Goal: Transaction & Acquisition: Download file/media

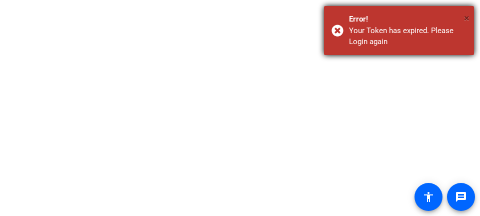
click at [466, 16] on span "×" at bounding box center [467, 18] width 6 height 12
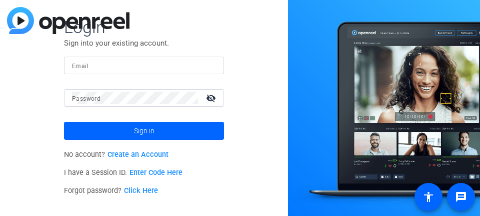
type input "[EMAIL_ADDRESS][DOMAIN_NAME]"
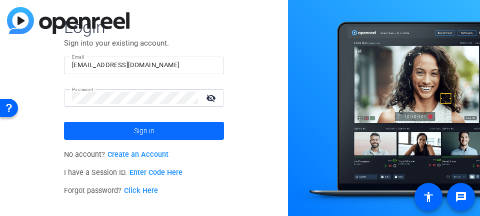
click at [143, 130] on span "Sign in" at bounding box center [144, 130] width 21 height 25
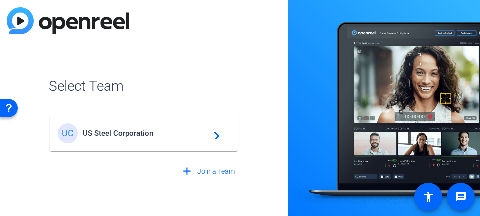
click at [219, 134] on mat-icon "navigate_next" at bounding box center [214, 133] width 12 height 12
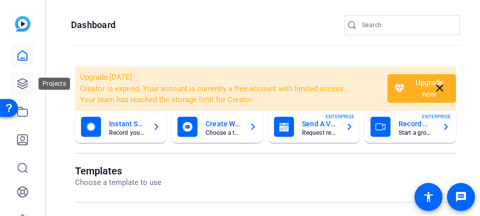
click at [22, 78] on icon at bounding box center [23, 84] width 12 height 12
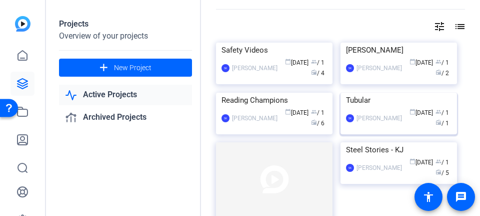
scroll to position [50, 0]
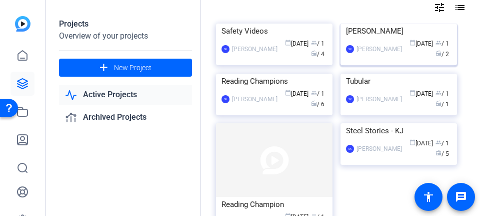
click at [371, 24] on img at bounding box center [399, 24] width 117 height 0
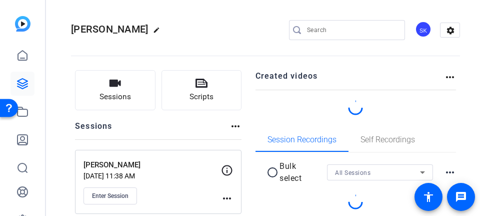
scroll to position [38, 0]
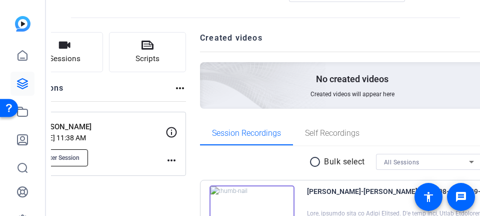
click at [80, 156] on span "Enter Session" at bounding box center [61, 158] width 37 height 8
click at [178, 155] on mat-icon "more_horiz" at bounding box center [172, 160] width 12 height 12
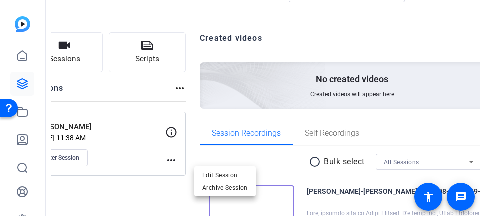
click at [210, 87] on div at bounding box center [240, 108] width 480 height 216
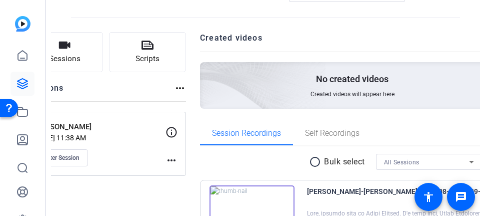
click at [186, 87] on mat-icon "more_horiz" at bounding box center [180, 88] width 12 height 12
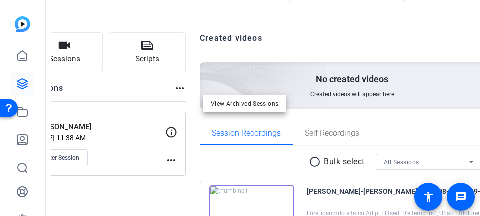
click at [130, 187] on div at bounding box center [240, 108] width 480 height 216
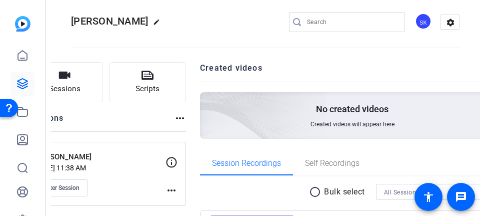
scroll to position [0, 0]
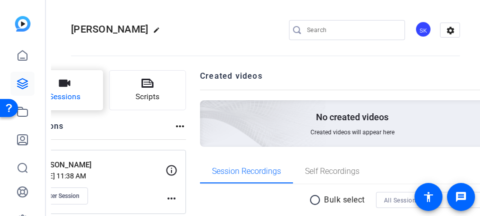
click at [103, 97] on button "Sessions" at bounding box center [64, 90] width 77 height 40
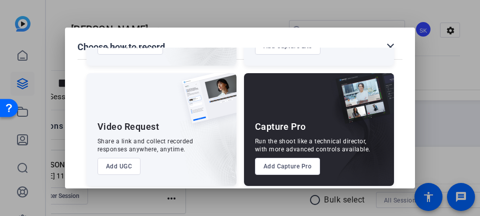
scroll to position [123, 0]
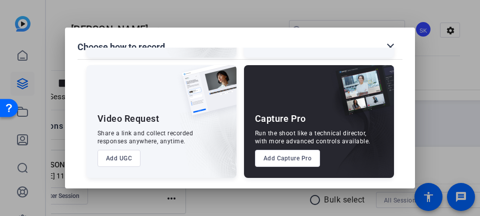
click at [282, 159] on button "Add Capture Pro" at bounding box center [288, 158] width 66 height 17
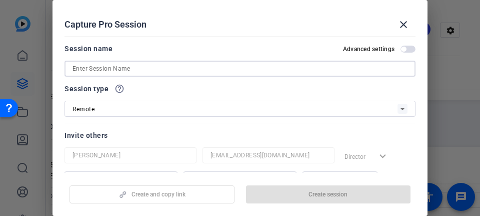
click at [94, 69] on input at bounding box center [240, 69] width 335 height 12
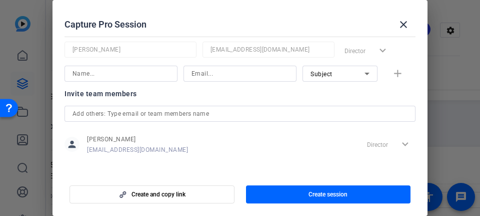
scroll to position [111, 0]
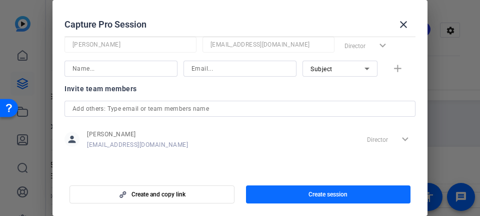
type input "[PERSON_NAME] Intros"
click at [321, 198] on span "Create session" at bounding box center [328, 194] width 39 height 8
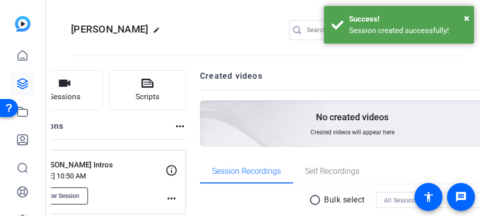
click at [80, 195] on span "Enter Session" at bounding box center [61, 196] width 37 height 8
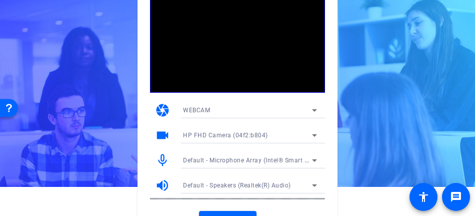
scroll to position [46, 0]
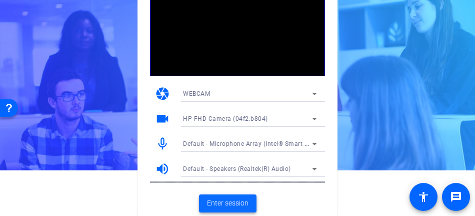
click at [223, 199] on span "Enter session" at bounding box center [228, 203] width 42 height 11
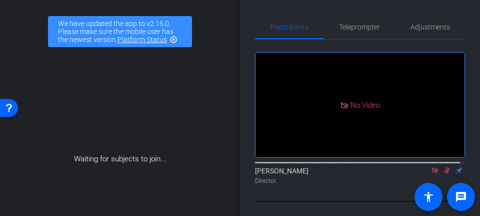
click at [186, 99] on div "Waiting for subjects to join..." at bounding box center [120, 159] width 234 height 212
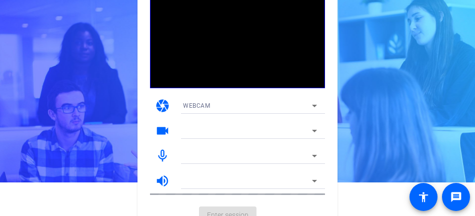
scroll to position [46, 0]
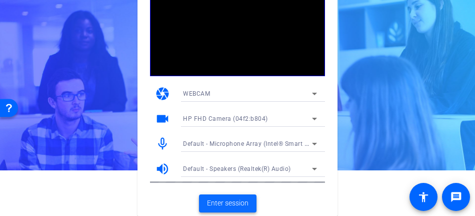
click at [233, 202] on span "Enter session" at bounding box center [228, 203] width 42 height 11
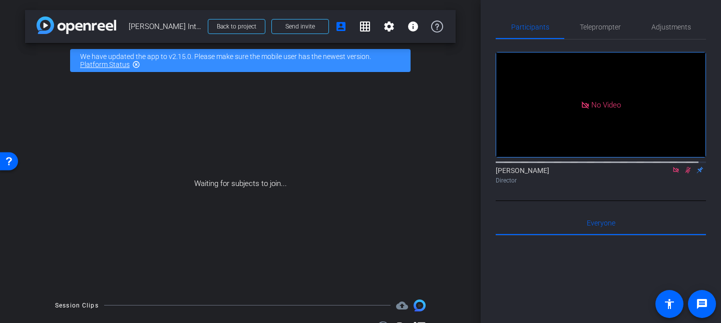
drag, startPoint x: 357, startPoint y: 5, endPoint x: 319, endPoint y: 101, distance: 103.3
click at [319, 103] on div "arrow_back David Intros Back to project Send invite account_box grid_on setting…" at bounding box center [240, 161] width 480 height 323
click at [308, 24] on span at bounding box center [300, 27] width 57 height 24
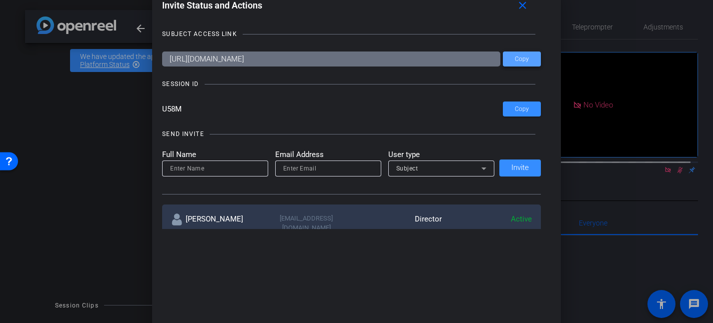
click at [475, 58] on span "Copy" at bounding box center [522, 60] width 14 height 8
click at [475, 6] on mat-icon "close" at bounding box center [522, 5] width 13 height 13
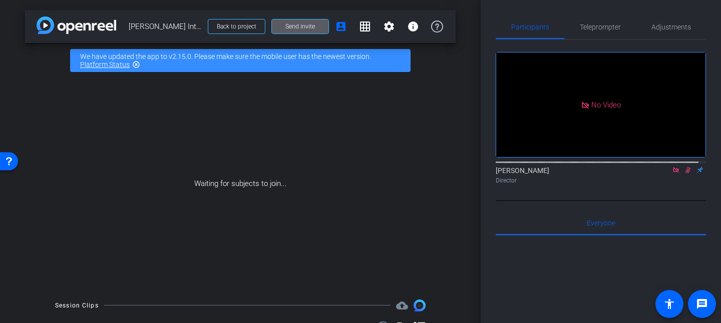
click at [475, 166] on div at bounding box center [600, 162] width 210 height 8
click at [475, 174] on icon at bounding box center [675, 170] width 8 height 7
click at [475, 174] on icon at bounding box center [663, 170] width 8 height 7
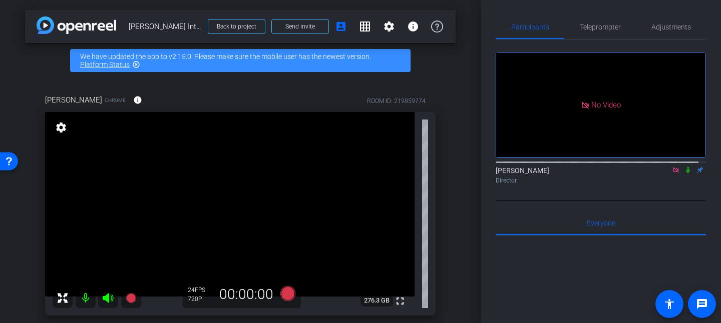
click at [475, 173] on icon at bounding box center [675, 170] width 6 height 6
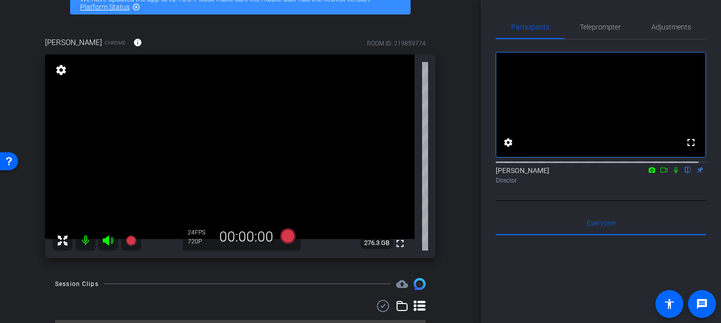
scroll to position [75, 0]
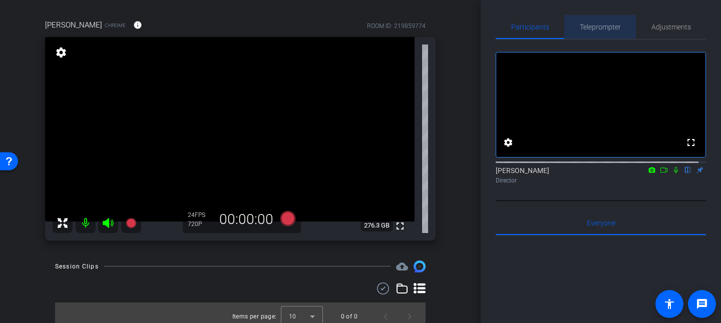
click at [475, 26] on span "Teleprompter" at bounding box center [599, 27] width 41 height 7
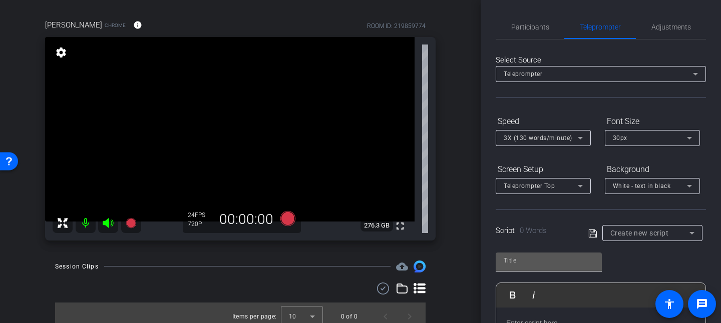
click at [475, 215] on input "text" at bounding box center [548, 261] width 90 height 12
drag, startPoint x: 519, startPoint y: 259, endPoint x: 497, endPoint y: 257, distance: 22.7
click at [475, 215] on div at bounding box center [548, 262] width 106 height 19
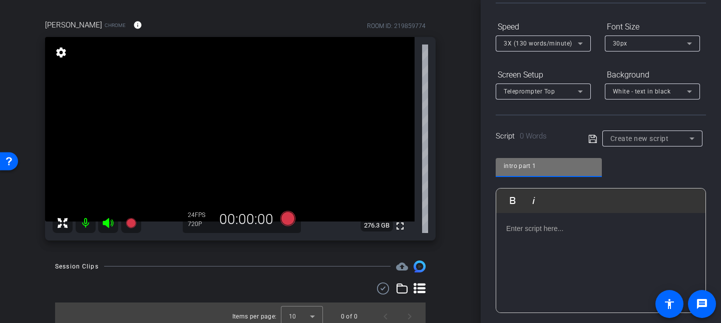
scroll to position [150, 0]
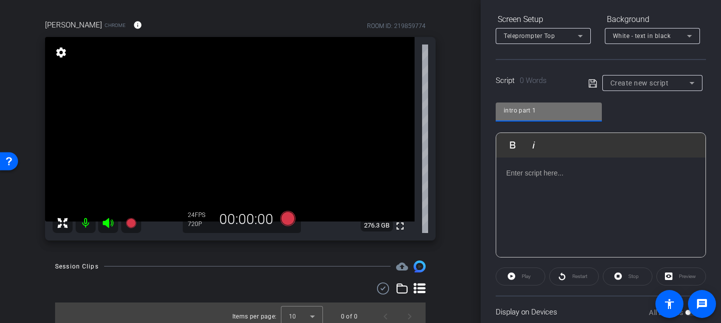
type input "intro part 1"
click at [475, 180] on div at bounding box center [600, 208] width 209 height 100
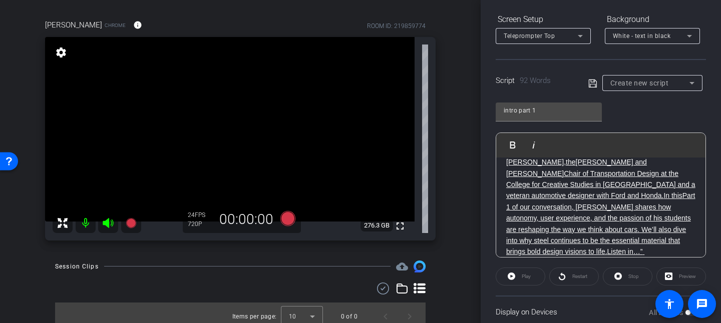
click at [475, 193] on ins "Chair of Transportation Design at the College for Creative Studies in Detroit a…" at bounding box center [600, 185] width 189 height 31
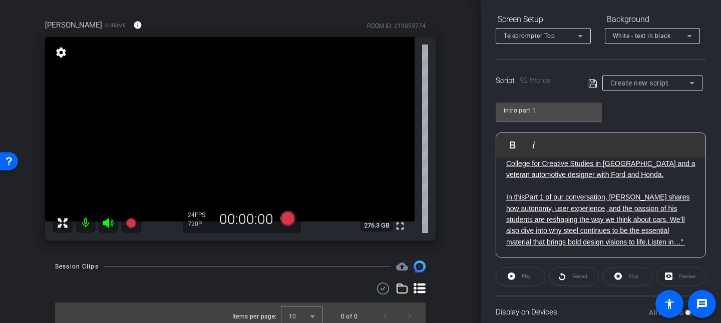
scroll to position [66, 0]
click at [475, 215] on ins "Part 1 of our conversation, Paul shares how autonomy, user experience, and the …" at bounding box center [598, 219] width 184 height 53
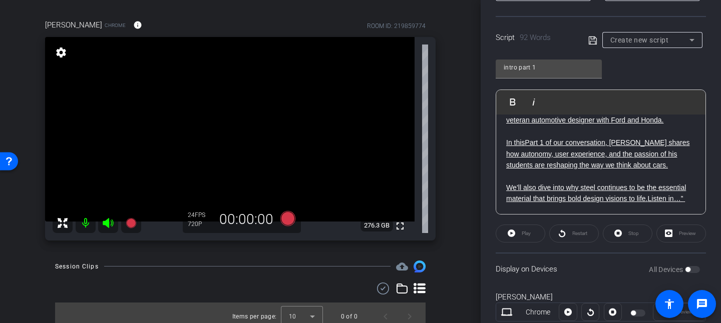
scroll to position [222, 0]
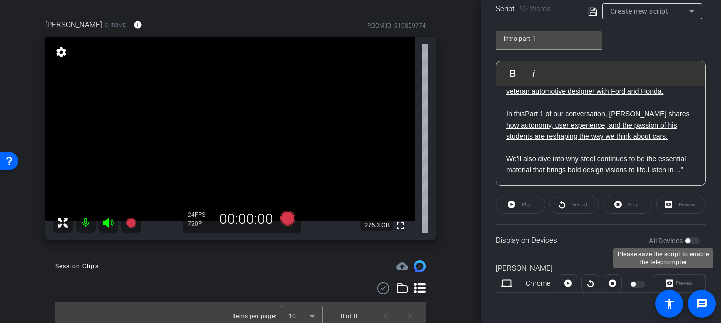
click at [475, 215] on div "All Devices" at bounding box center [673, 241] width 51 height 10
click at [475, 215] on div "Display on Devices All Devices" at bounding box center [600, 240] width 210 height 33
click at [475, 215] on div "All Devices" at bounding box center [673, 241] width 51 height 10
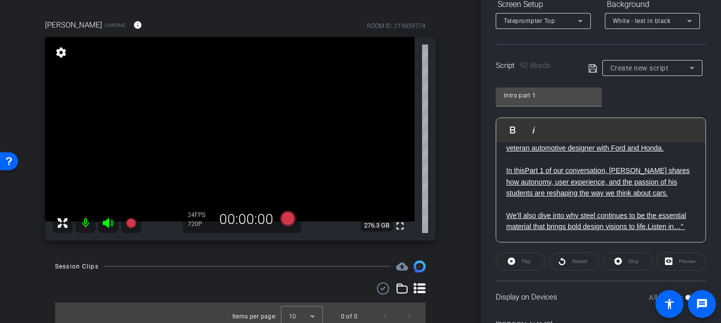
scroll to position [147, 0]
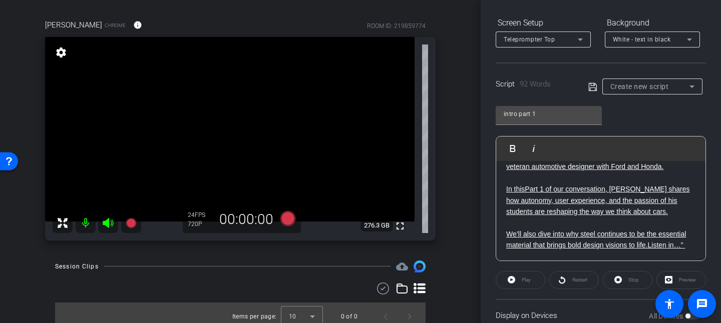
click at [475, 89] on icon at bounding box center [592, 87] width 9 height 12
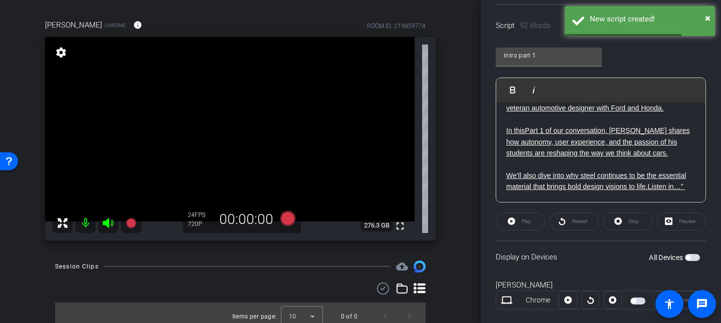
scroll to position [222, 0]
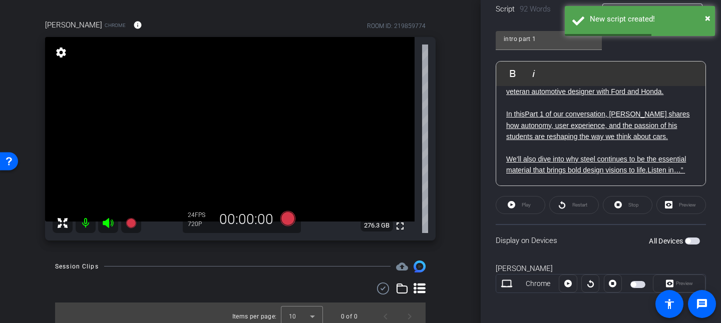
click at [475, 215] on span "button" at bounding box center [691, 241] width 15 height 7
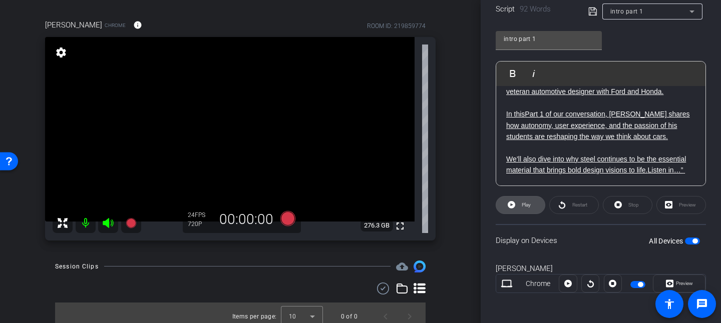
click at [475, 199] on span at bounding box center [520, 205] width 49 height 24
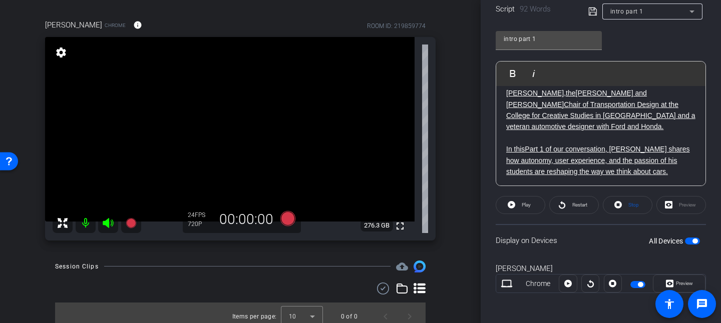
scroll to position [2, 0]
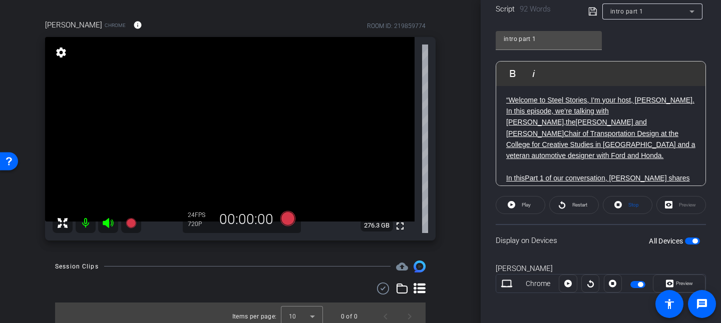
click at [475, 168] on p at bounding box center [600, 167] width 189 height 11
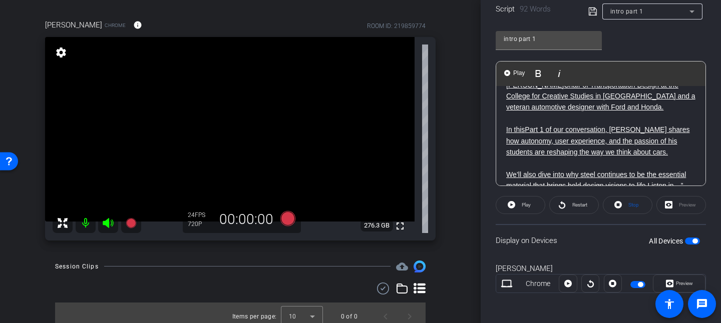
scroll to position [77, 0]
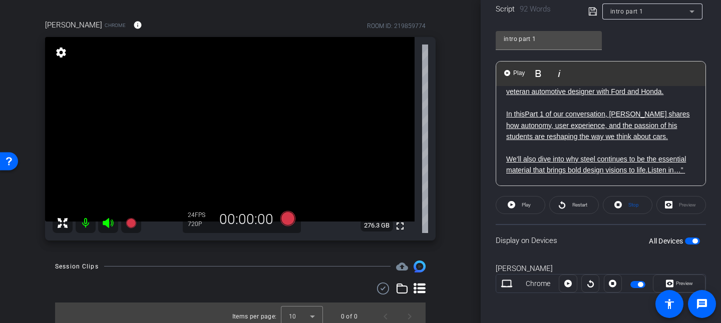
click at [475, 99] on div "“Welcome to Steel Stories, I'm your host, David Kirkpatrick. In this episode, w…" at bounding box center [600, 104] width 209 height 166
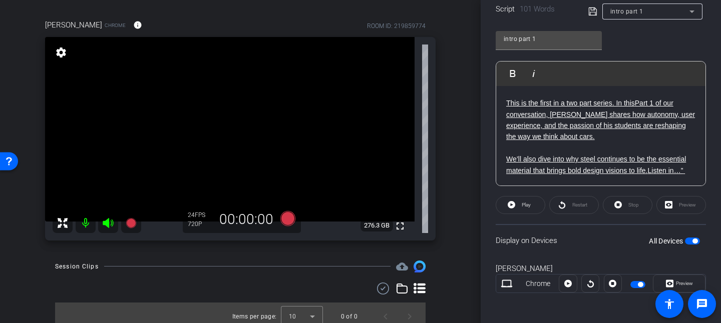
click at [475, 99] on ins "This is the first in a two part series. In this" at bounding box center [570, 103] width 129 height 8
click at [475, 203] on div "Restart" at bounding box center [574, 205] width 50 height 18
click at [475, 206] on div "Restart" at bounding box center [574, 205] width 50 height 18
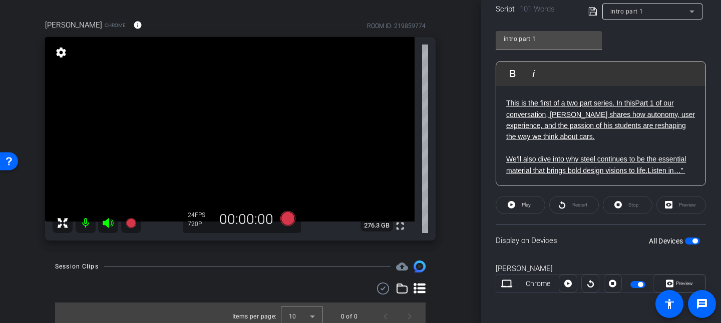
click at [475, 137] on ins "Part 1 of our conversation, Paul shares how autonomy, user experience, and the …" at bounding box center [600, 120] width 189 height 42
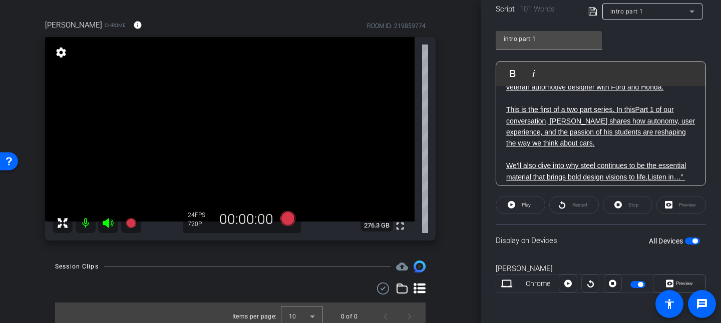
scroll to position [88, 0]
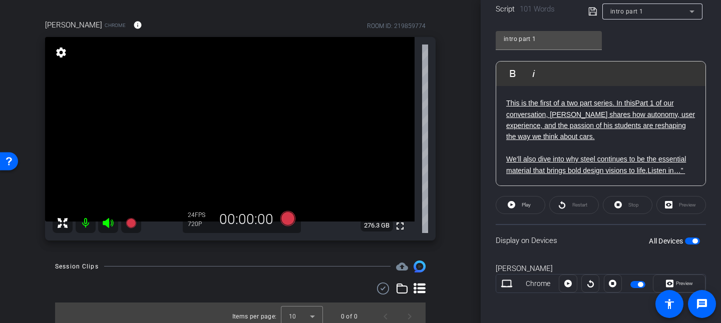
click at [475, 200] on div "Restart" at bounding box center [574, 205] width 50 height 18
click at [475, 202] on span "Play" at bounding box center [525, 205] width 9 height 6
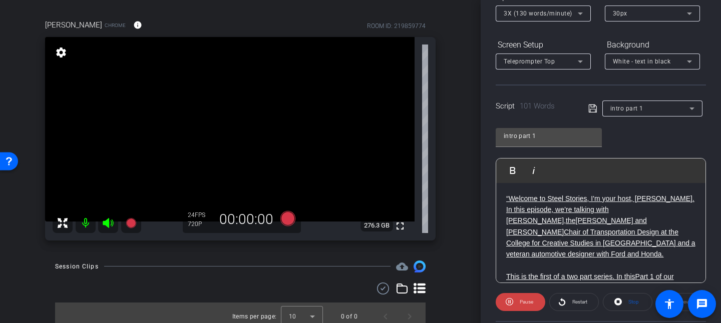
scroll to position [72, 0]
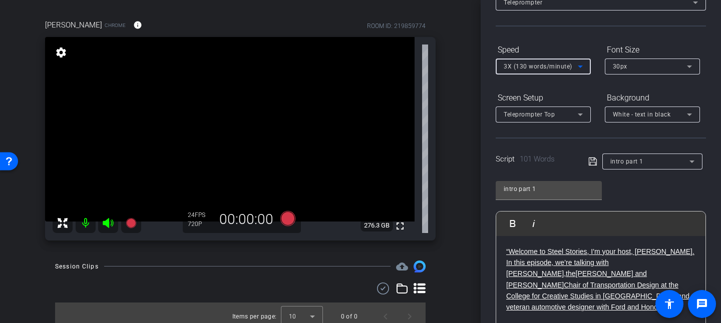
click at [475, 68] on div "3X (130 words/minute)" at bounding box center [540, 66] width 74 height 13
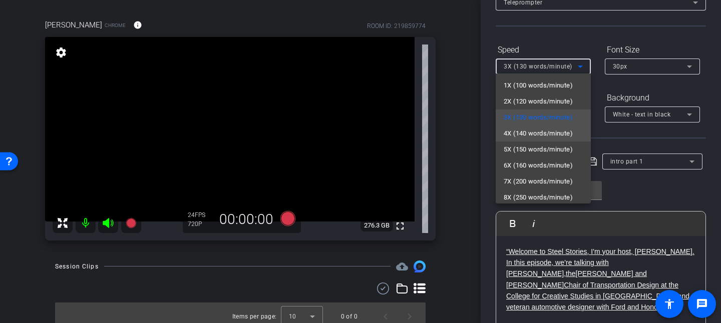
click at [475, 135] on span "4X (140 words/minute)" at bounding box center [537, 134] width 69 height 12
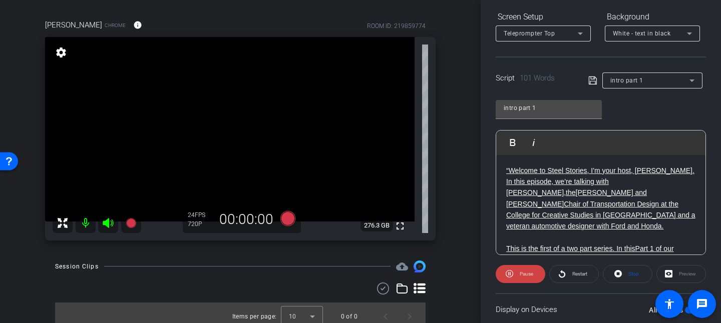
scroll to position [222, 0]
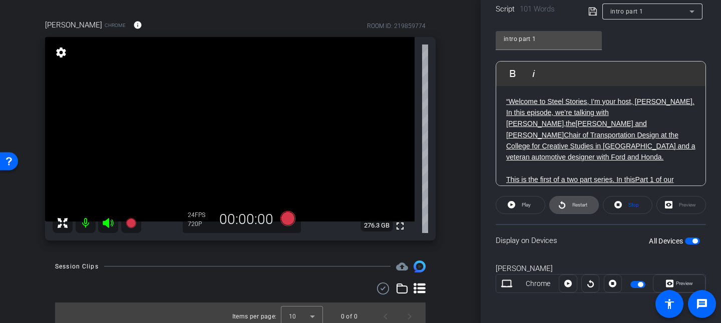
click at [475, 200] on span "Restart" at bounding box center [578, 205] width 18 height 14
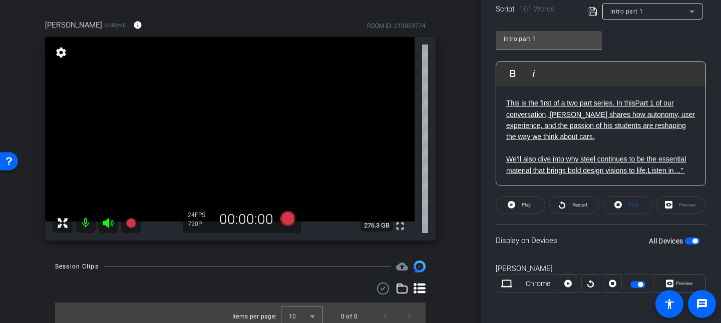
click at [475, 167] on ins "Listen in…”" at bounding box center [665, 171] width 36 height 8
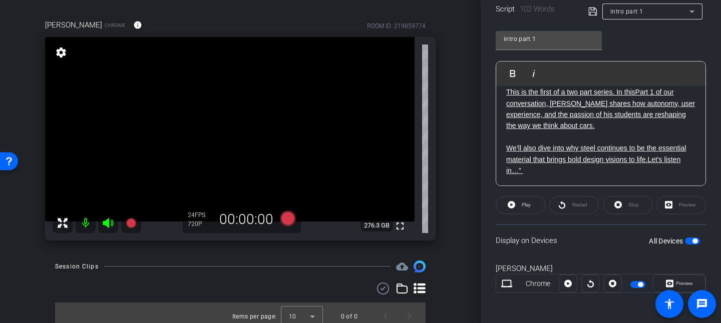
click at [475, 163] on ins "We’ll also dive into why steel continues to be the essential material that brin…" at bounding box center [596, 153] width 180 height 19
click at [475, 168] on ins "Let's listen in…”" at bounding box center [593, 165] width 174 height 19
click at [475, 168] on p "We’ll also dive into why steel continues to be the essential material that brin…" at bounding box center [600, 160] width 189 height 34
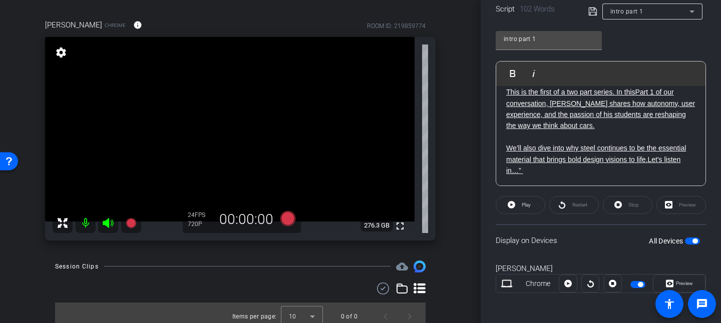
click at [475, 173] on ins "Let's listen in…”" at bounding box center [593, 165] width 174 height 19
click at [285, 215] on icon at bounding box center [287, 218] width 15 height 15
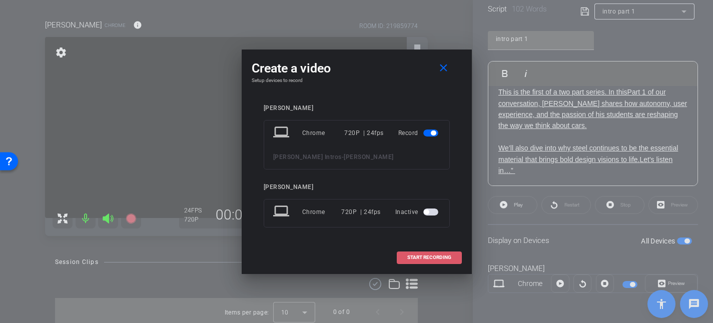
click at [428, 215] on span at bounding box center [429, 258] width 64 height 24
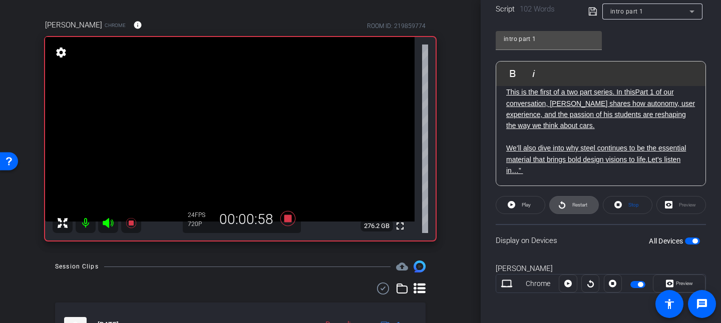
click at [475, 202] on icon at bounding box center [562, 205] width 8 height 13
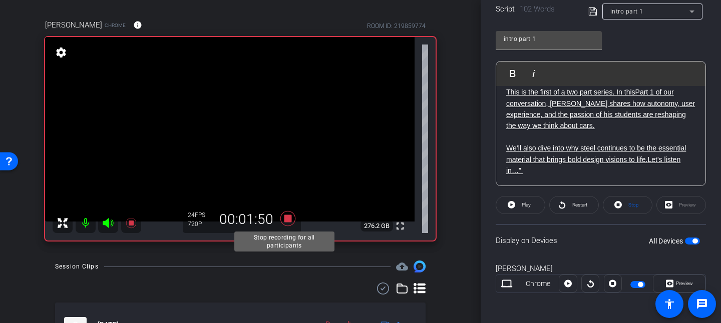
click at [287, 213] on icon at bounding box center [288, 219] width 24 height 18
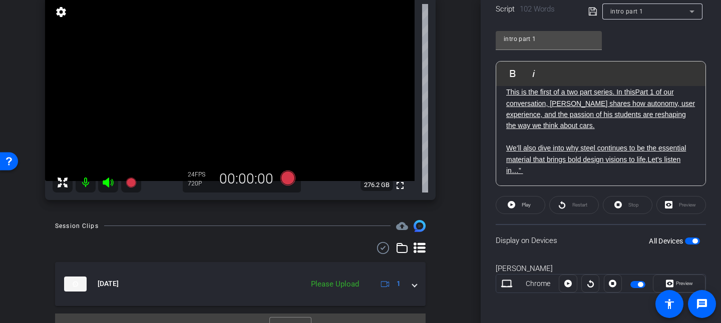
scroll to position [134, 0]
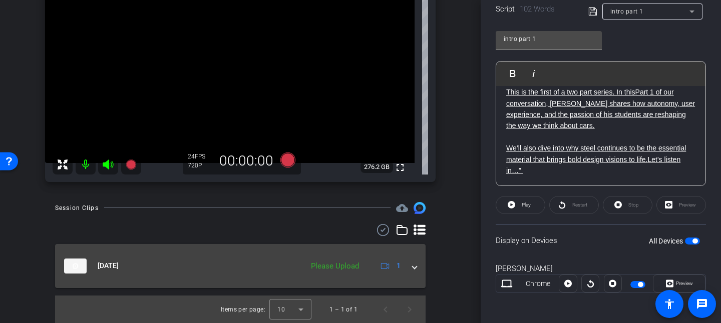
click at [329, 215] on div "Please Upload" at bounding box center [335, 267] width 58 height 12
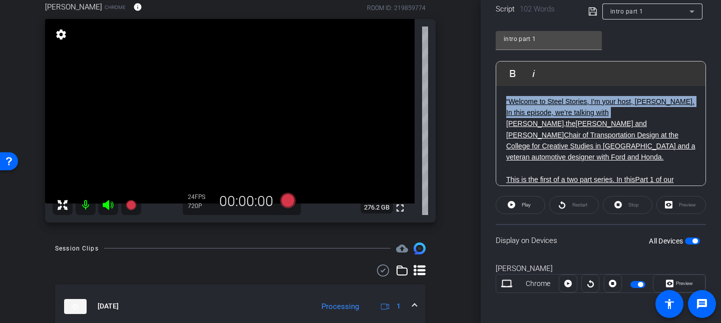
scroll to position [88, 0]
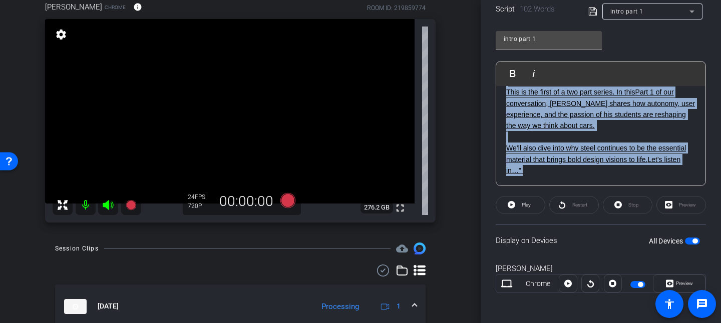
drag, startPoint x: 505, startPoint y: 101, endPoint x: 588, endPoint y: 178, distance: 114.0
click at [475, 178] on div "“Welcome to Steel Stories, I'm your host, David Kirkpatrick. In this episode, w…" at bounding box center [600, 92] width 209 height 188
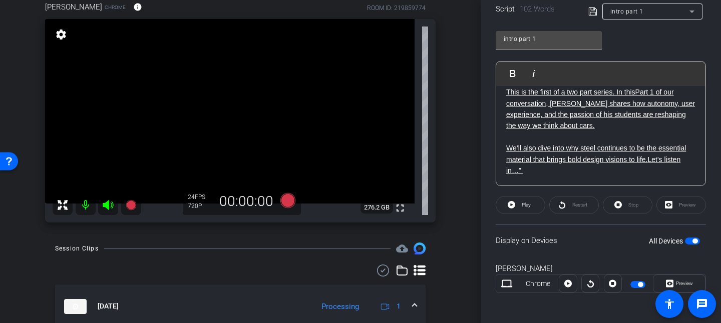
scroll to position [0, 0]
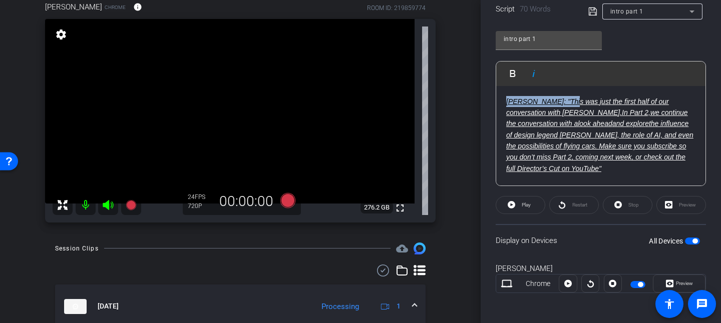
drag, startPoint x: 562, startPoint y: 95, endPoint x: 506, endPoint y: 102, distance: 56.4
click at [475, 102] on div "David Kirkpatrick: "This was just the first half of our conversation with Paul …" at bounding box center [600, 136] width 209 height 100
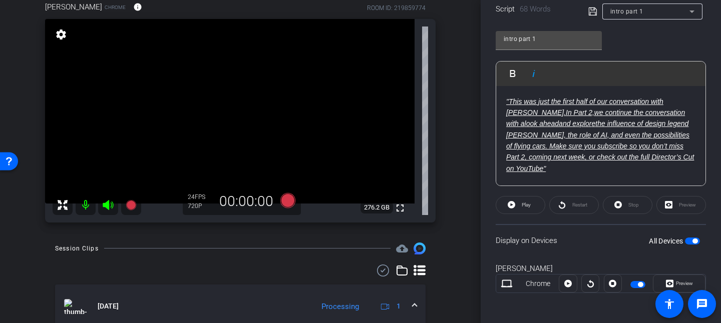
click at [475, 100] on ins ""This was just the first half of our conversation with Paul Snyder" at bounding box center [584, 107] width 157 height 19
click at [475, 169] on p "This was just the first half of our conversation with Paul Snyder . In Part 2, …" at bounding box center [600, 135] width 189 height 79
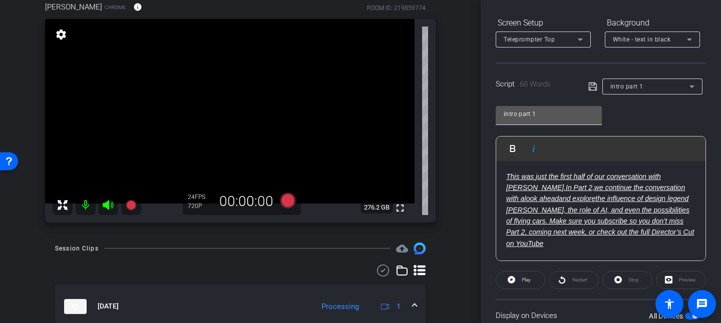
click at [475, 111] on input "intro part 1" at bounding box center [548, 114] width 90 height 12
click at [475, 81] on icon at bounding box center [592, 87] width 9 height 12
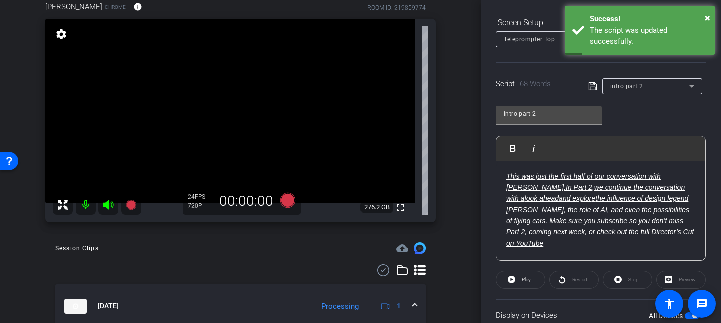
drag, startPoint x: 525, startPoint y: 275, endPoint x: 512, endPoint y: 266, distance: 16.2
click at [475, 215] on span "Play" at bounding box center [525, 280] width 12 height 14
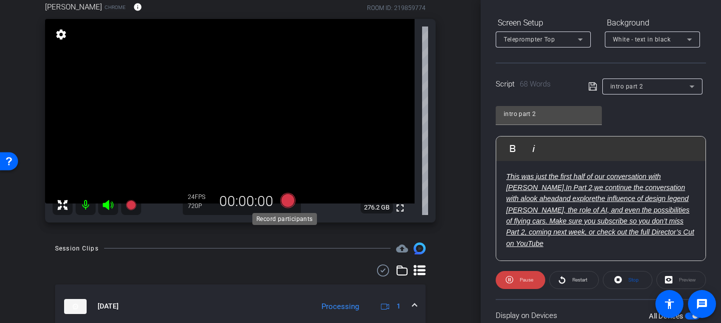
click at [282, 200] on icon at bounding box center [287, 200] width 15 height 15
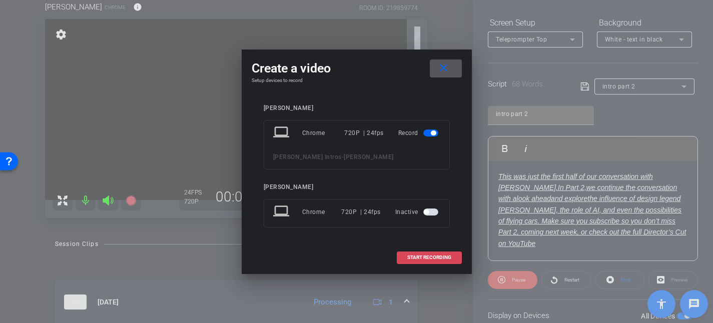
click at [432, 215] on span at bounding box center [429, 258] width 64 height 24
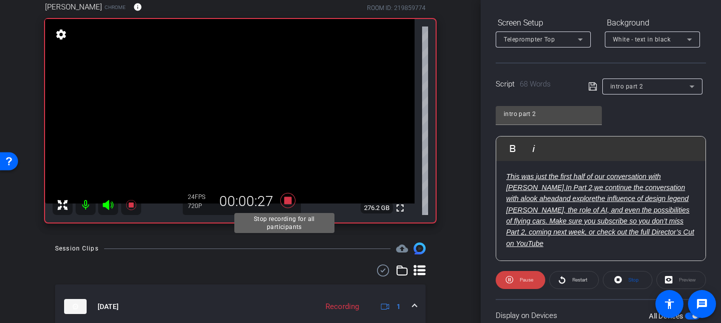
click at [281, 199] on icon at bounding box center [287, 200] width 15 height 15
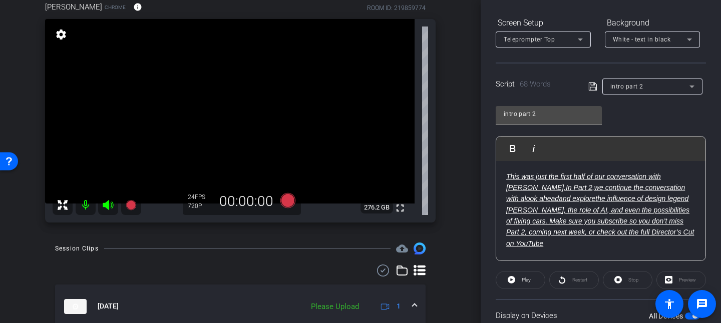
scroll to position [168, 0]
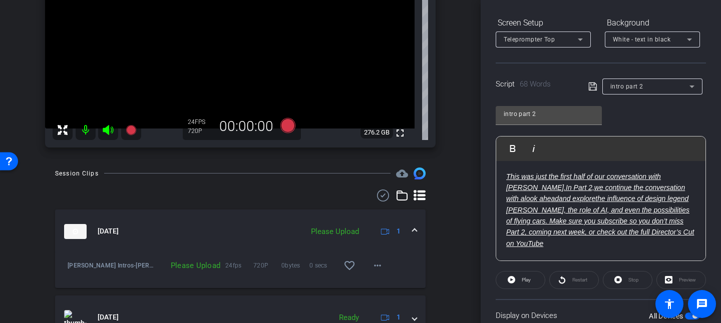
click at [323, 215] on div "Please Upload" at bounding box center [335, 232] width 58 height 12
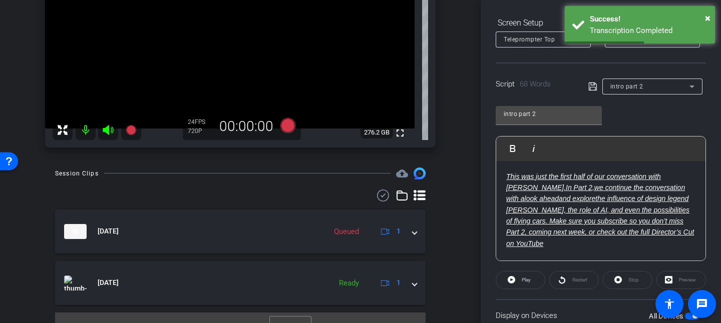
drag, startPoint x: 572, startPoint y: 191, endPoint x: 566, endPoint y: 234, distance: 44.0
click at [475, 191] on p "This was just the first half of our conversation with Paul Snyder . In Part 2, …" at bounding box center [600, 210] width 189 height 79
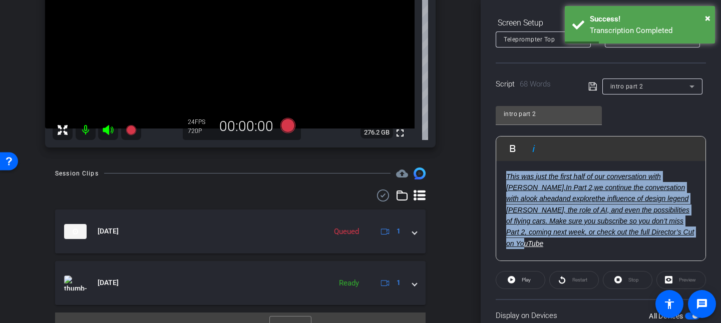
drag, startPoint x: 561, startPoint y: 240, endPoint x: 498, endPoint y: 177, distance: 88.8
click at [475, 177] on div "This was just the first half of our conversation with Paul Snyder . In Part 2, …" at bounding box center [600, 211] width 209 height 100
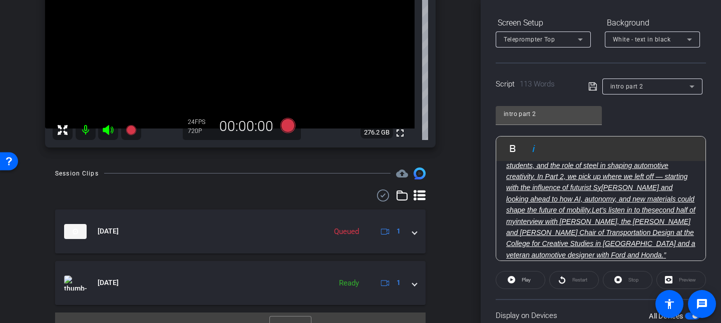
scroll to position [0, 0]
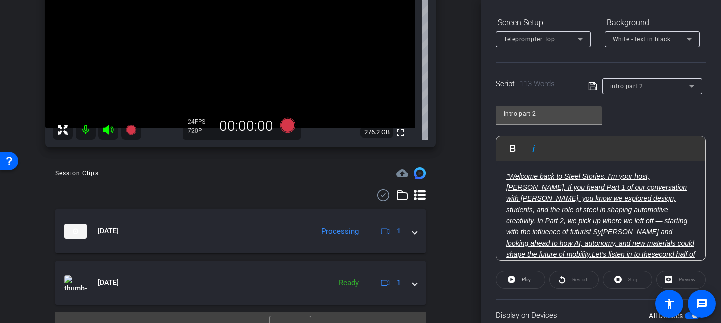
click at [475, 190] on ins ""Welcome back to Steel Stories, I'm your host, David Kirkpatrick. If you heard …" at bounding box center [596, 205] width 181 height 64
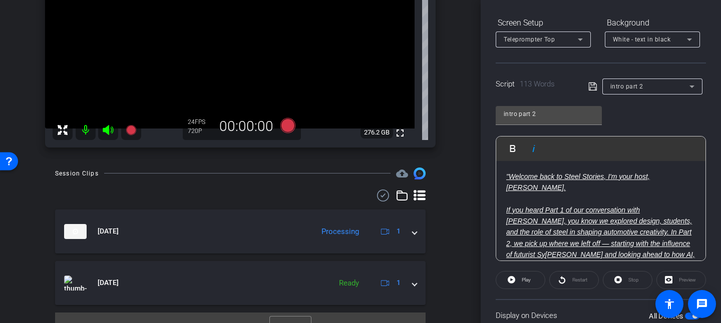
scroll to position [75, 0]
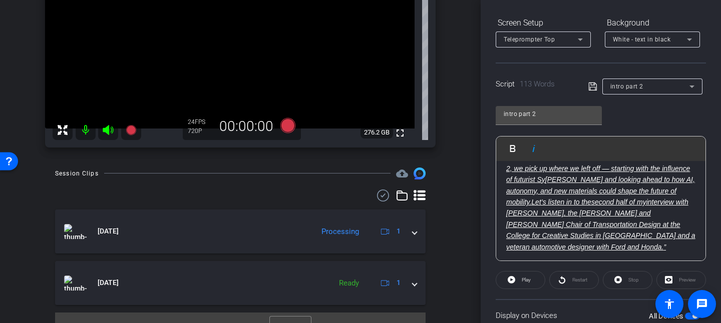
click at [475, 215] on p "If you heard Part 1 of our conversation with Paul Snyder, you know we explored …" at bounding box center [600, 191] width 189 height 123
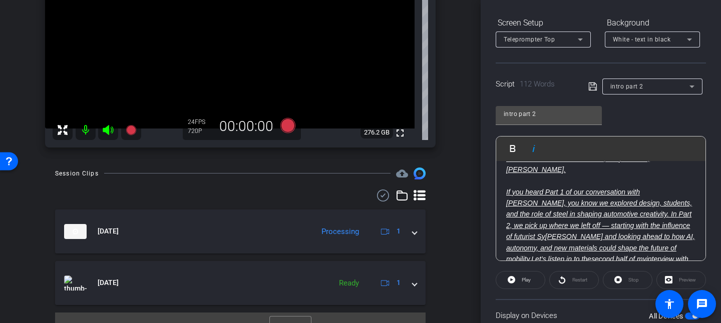
scroll to position [0, 0]
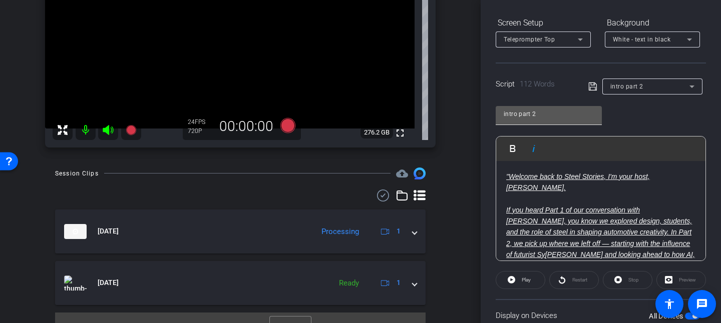
click at [475, 111] on input "intro part 2" at bounding box center [548, 114] width 90 height 12
drag, startPoint x: 536, startPoint y: 113, endPoint x: 499, endPoint y: 114, distance: 37.0
click at [475, 114] on div "intro part 2" at bounding box center [548, 115] width 106 height 19
click at [475, 113] on input "intro part 2" at bounding box center [548, 114] width 90 height 12
drag, startPoint x: 537, startPoint y: 113, endPoint x: 501, endPoint y: 111, distance: 36.6
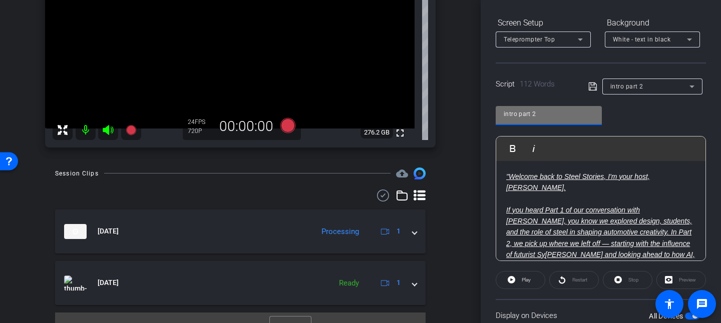
click at [475, 111] on div "intro part 2" at bounding box center [548, 115] width 106 height 19
click at [475, 110] on input "par 2" at bounding box center [548, 114] width 90 height 12
type input "part 2"
click at [475, 84] on icon at bounding box center [592, 87] width 9 height 12
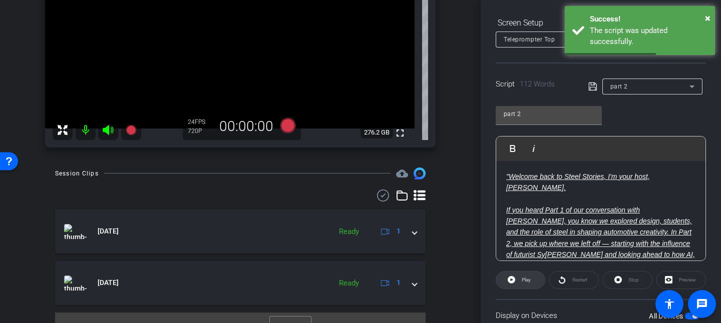
click at [475, 215] on span "Play" at bounding box center [525, 280] width 12 height 14
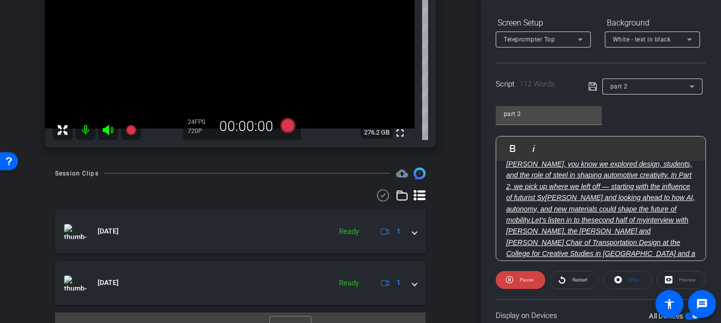
scroll to position [75, 0]
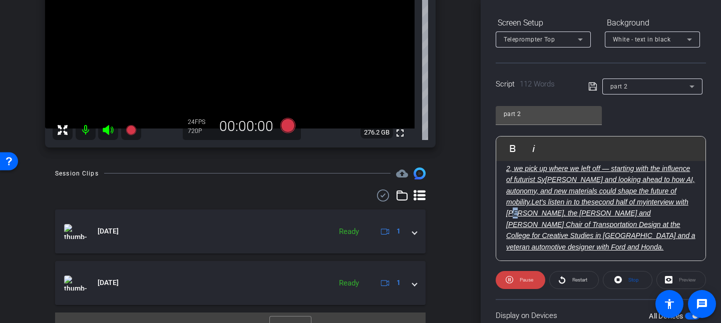
click at [475, 213] on ins "interview with Payl Synder, the Paul and Helen Fargo Chair of Transportation De…" at bounding box center [600, 224] width 189 height 53
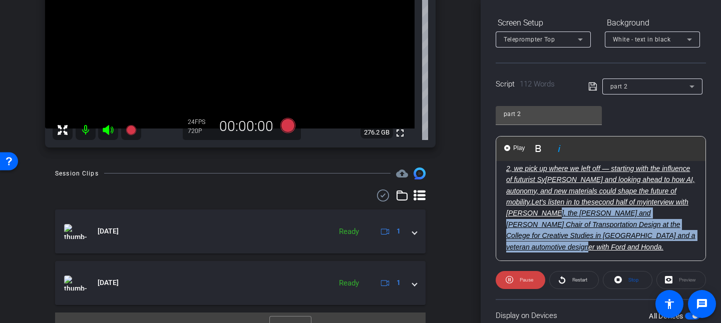
drag, startPoint x: 601, startPoint y: 212, endPoint x: 603, endPoint y: 243, distance: 31.6
click at [475, 215] on p "If you heard Part 1 of our conversation with Paul Snyder, you know we explored …" at bounding box center [600, 191] width 189 height 123
copy ins "the Paul and Helen Fargo Chair of Transportation Design at the College for Crea…"
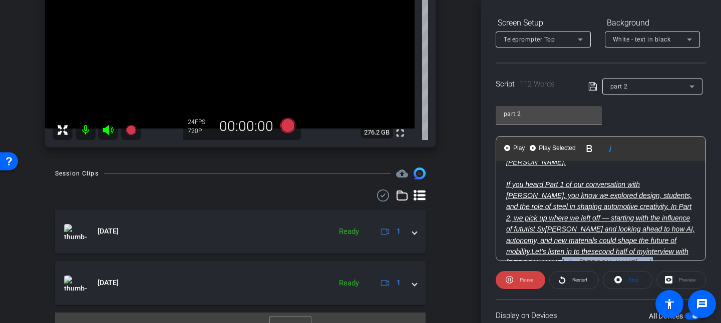
scroll to position [0, 0]
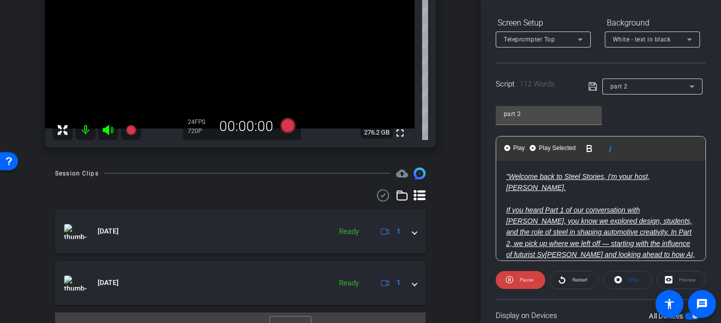
click at [475, 215] on ins "If you heard Part 1 of our conversation with Paul Snyder, you know we explored …" at bounding box center [599, 232] width 186 height 53
click at [475, 215] on ins "the Paul and Helen Fargo Chair of Transportation Design at the College for Crea…" at bounding box center [600, 238] width 189 height 42
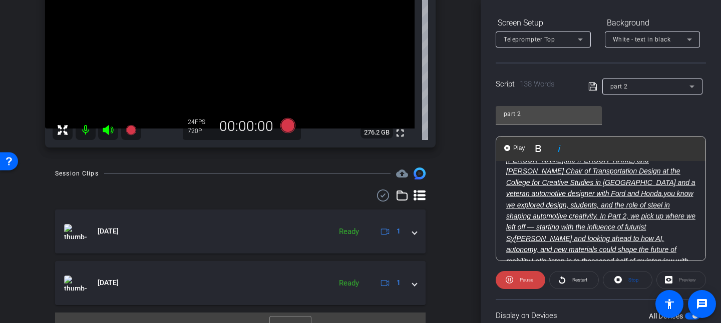
scroll to position [75, 0]
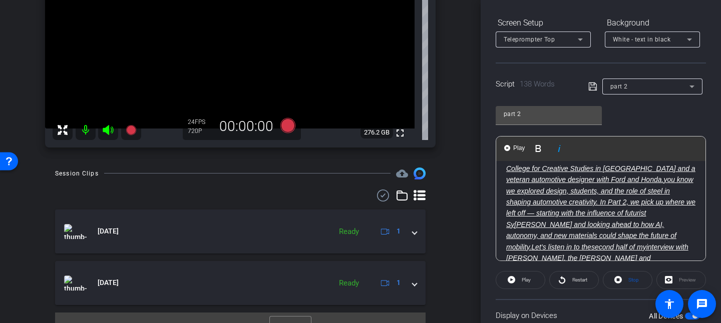
click at [475, 177] on ins "If you heard Part 1 of our conversation with Paul Snyder, the Paul and Helen Fa…" at bounding box center [600, 180] width 189 height 98
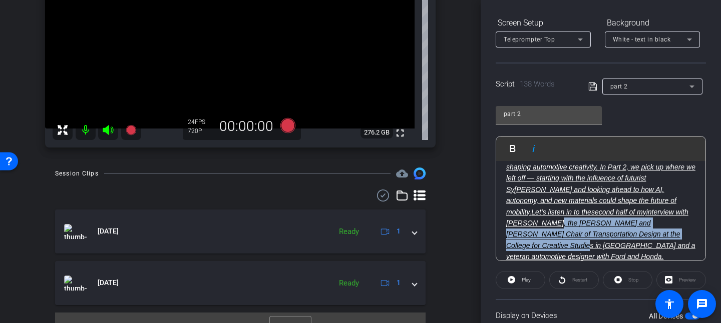
drag, startPoint x: 659, startPoint y: 212, endPoint x: 637, endPoint y: 231, distance: 29.1
click at [475, 215] on ins "interview with Paul Synder, the Paul and Helen Fargo Chair of Transportation De…" at bounding box center [600, 234] width 189 height 53
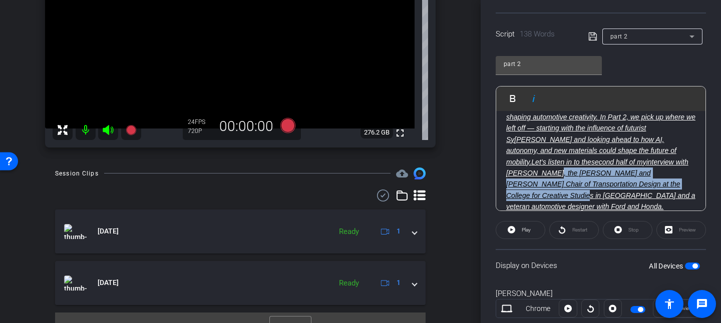
scroll to position [222, 0]
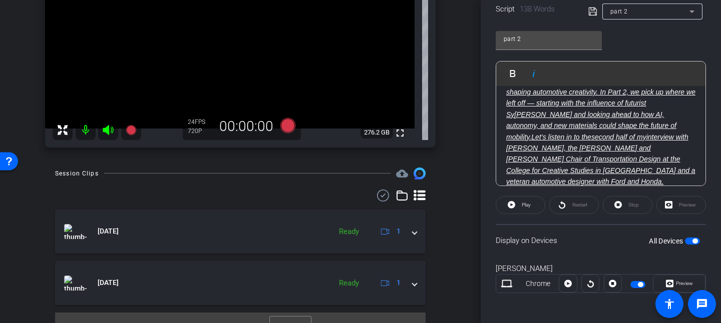
click at [475, 158] on ins "interview with Paul Synder, the Paul and Helen Fargo Chair of Transportation De…" at bounding box center [600, 159] width 189 height 53
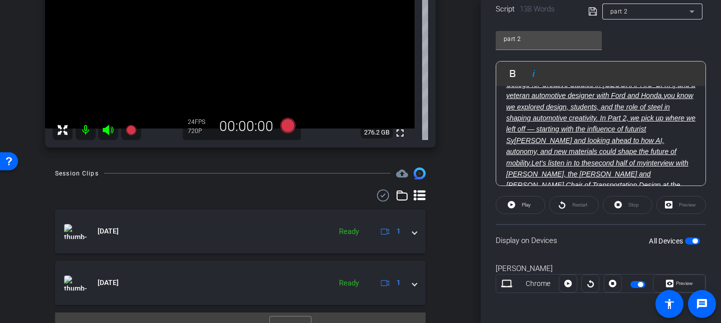
scroll to position [110, 0]
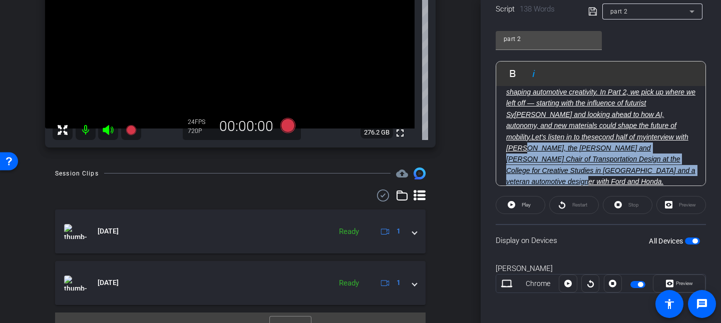
drag, startPoint x: 638, startPoint y: 139, endPoint x: 645, endPoint y: 171, distance: 32.9
click at [475, 171] on p "If you heard Part 1 of our conversation with Paul Snyder, the Paul and Helen Fa…" at bounding box center [600, 104] width 189 height 168
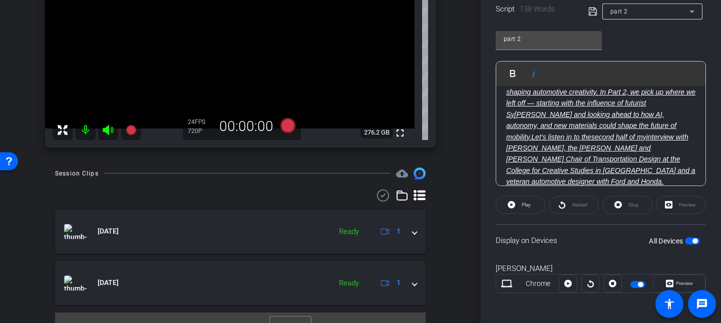
scroll to position [77, 0]
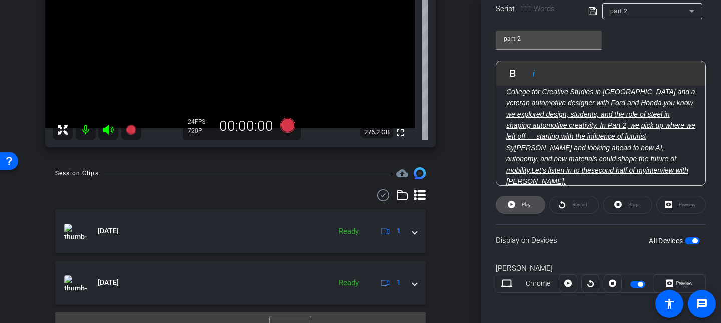
click at [475, 200] on span "Play" at bounding box center [525, 205] width 12 height 14
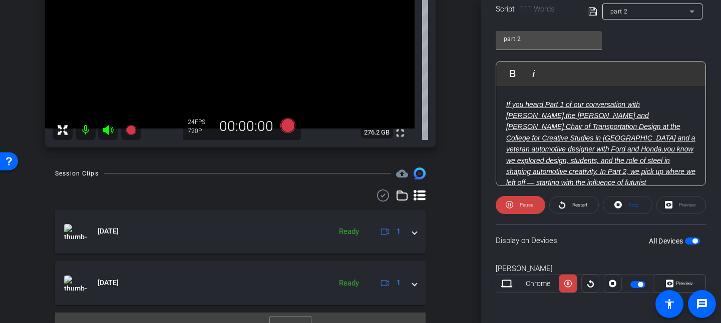
scroll to position [2, 0]
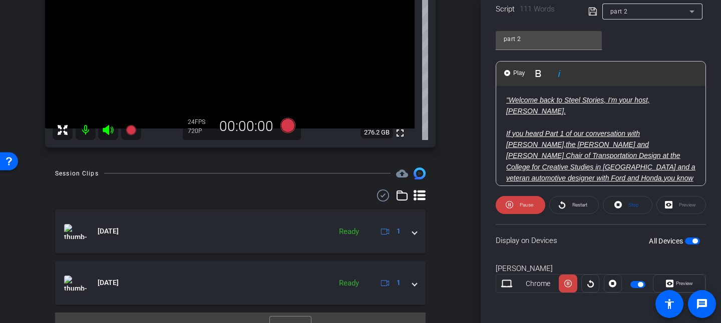
click at [475, 130] on ins "If you heard Part 1 of our conversation with Paul Snyder, the Paul and Helen Fa…" at bounding box center [600, 179] width 189 height 98
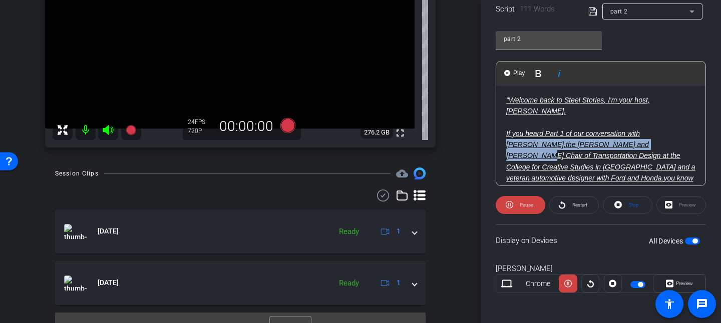
click at [475, 138] on p "If you heard Part 1 of our conversation with Paul Snyder, the Paul and Helen Fa…" at bounding box center [600, 195] width 189 height 135
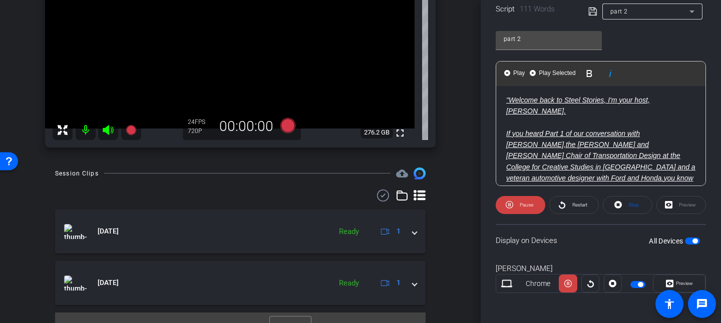
click at [475, 128] on div ""Welcome back to Steel Stories, I'm your host, David Kirkpatrick. If you heard …" at bounding box center [600, 179] width 209 height 188
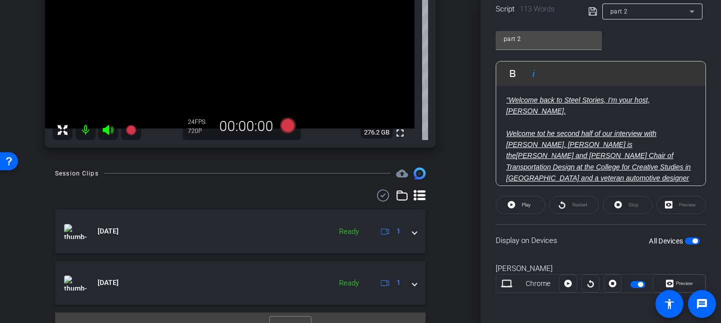
click at [475, 167] on ins "Paul and Helen Fargo Chair of Transportation Design at the College for Creative…" at bounding box center [598, 173] width 185 height 42
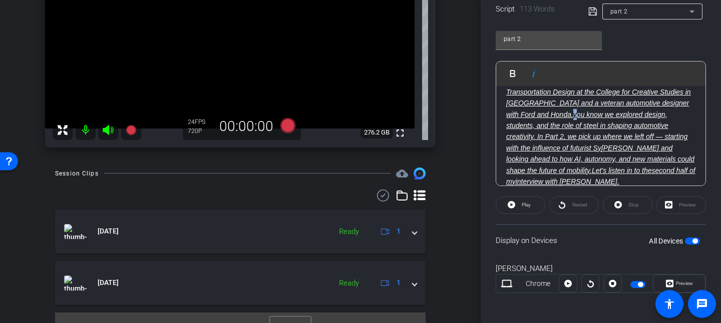
click at [475, 102] on ins "Welcome tot he second half of our interview with Paul Snyder. Paul is the Paul …" at bounding box center [598, 104] width 185 height 98
click at [475, 104] on ins "Welcome tot he second half of our interview with Paul Snyder. Paul is the Paul …" at bounding box center [598, 104] width 185 height 98
click at [475, 198] on span "Play" at bounding box center [525, 205] width 12 height 14
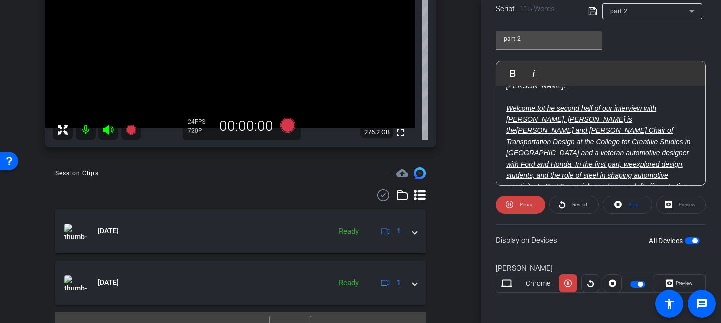
scroll to position [2, 0]
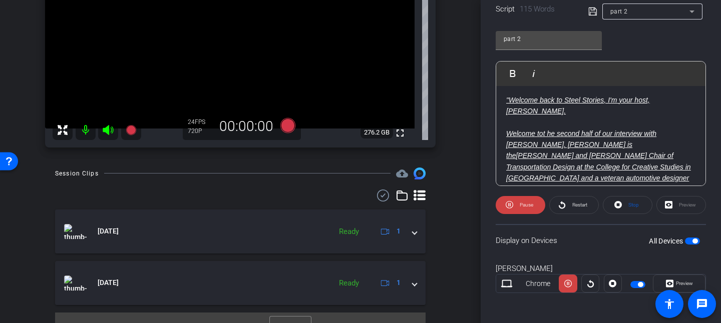
click at [475, 134] on ins "Welcome tot he second half of our interview with Paul Snyder. Paul is the Paul …" at bounding box center [598, 179] width 185 height 98
drag, startPoint x: 506, startPoint y: 130, endPoint x: 552, endPoint y: 128, distance: 46.6
click at [475, 130] on ins "Welcome to the second half of our interview with Paul Snyder. Paul is the Paul …" at bounding box center [598, 179] width 185 height 98
click at [475, 130] on ins "this is the second half of our interview with Paul Snyder. Paul is the Paul and…" at bounding box center [598, 179] width 185 height 98
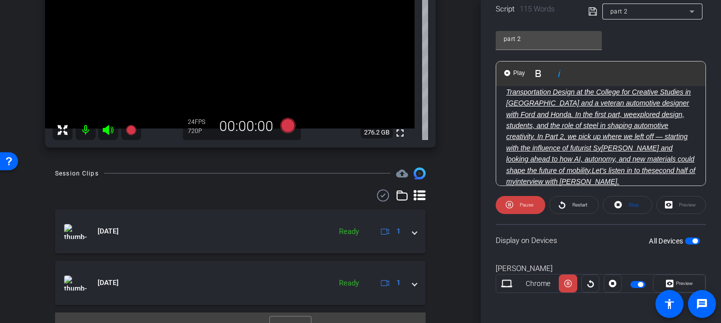
click at [475, 113] on ins "This is the second half of our interview with Paul Snyder. Paul is the Paul and…" at bounding box center [598, 104] width 185 height 98
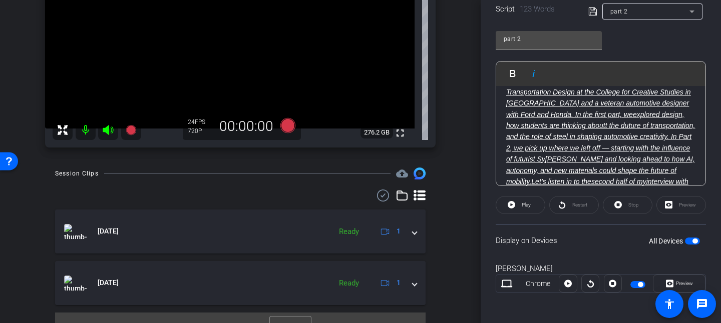
click at [475, 129] on p "This is the second half of our interview with Paul Snyder. Paul is the Paul and…" at bounding box center [600, 126] width 189 height 146
click at [475, 112] on ins "This is the second half of our interview with Paul Snyder. Paul is the Paul and…" at bounding box center [600, 109] width 189 height 109
click at [475, 129] on p "This is the second half of our interview with Paul Snyder. Paul is the Paul and…" at bounding box center [600, 126] width 189 height 146
click at [475, 110] on ins "This is the second half of our interview with Paul Snyder. Paul is the Paul and…" at bounding box center [599, 109] width 187 height 109
click at [475, 202] on span "Play" at bounding box center [525, 205] width 9 height 6
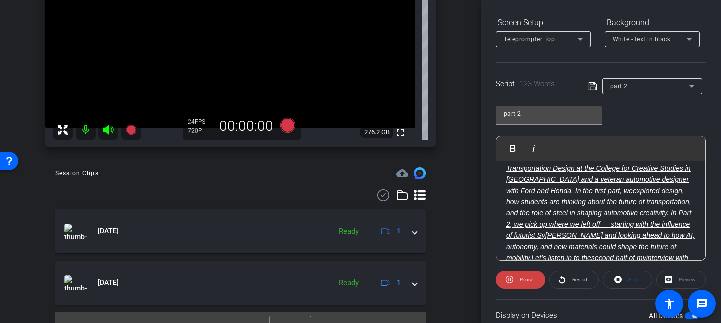
scroll to position [88, 0]
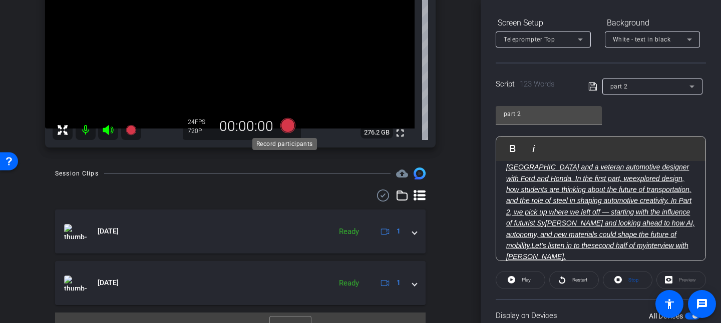
click at [283, 119] on icon at bounding box center [288, 126] width 24 height 18
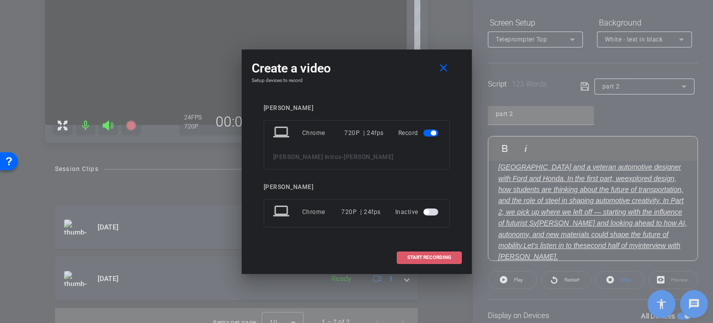
click at [426, 215] on button "START RECORDING" at bounding box center [429, 258] width 65 height 13
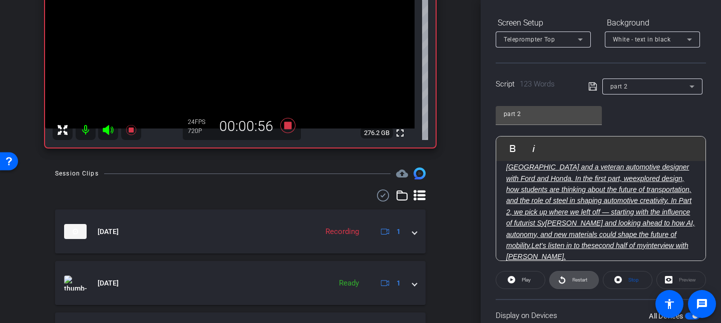
click at [475, 215] on span "Restart" at bounding box center [579, 280] width 15 height 6
click at [475, 215] on span "Restart" at bounding box center [578, 280] width 18 height 14
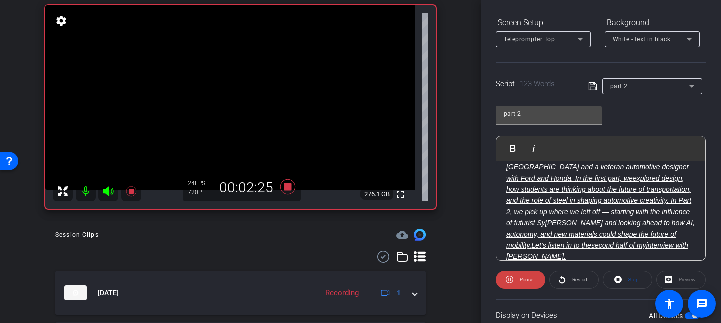
scroll to position [93, 0]
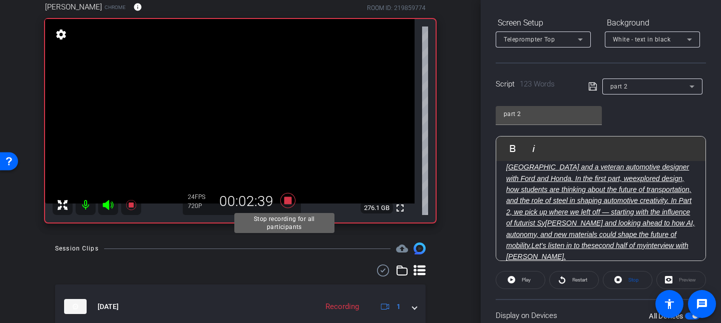
click at [285, 195] on icon at bounding box center [288, 201] width 24 height 18
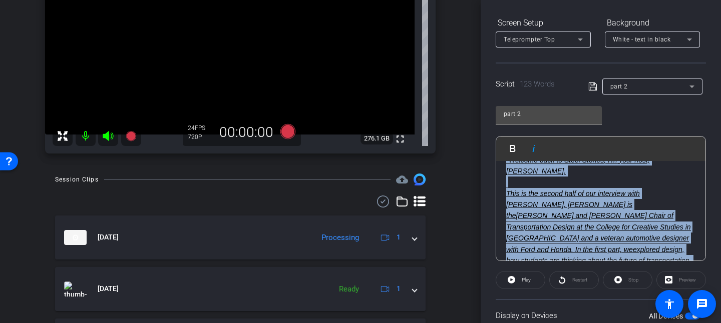
scroll to position [0, 0]
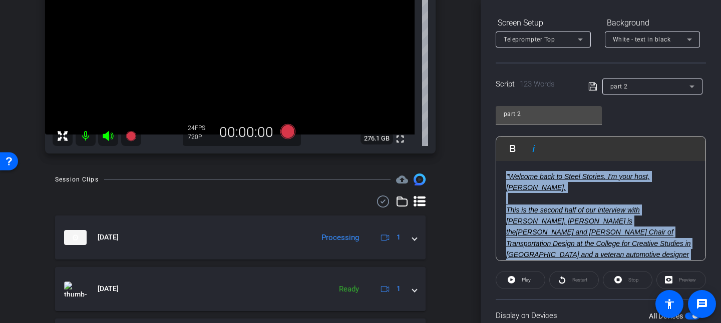
drag, startPoint x: 654, startPoint y: 244, endPoint x: 500, endPoint y: 159, distance: 176.0
click at [475, 159] on div "Play Play from this location Play Selected Play and display the selected text o…" at bounding box center [600, 198] width 210 height 125
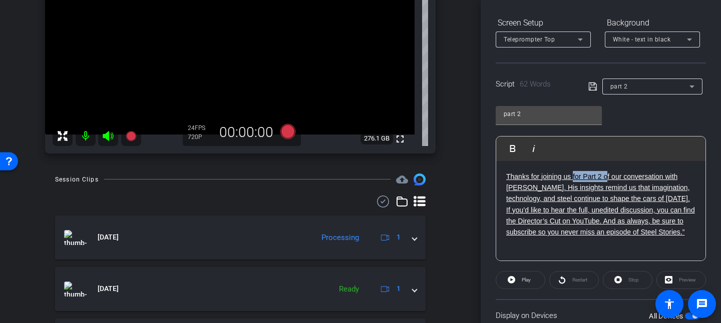
drag, startPoint x: 572, startPoint y: 176, endPoint x: 607, endPoint y: 175, distance: 35.5
click at [475, 175] on ins "Thanks for joining us for Part 2 of our conversation with Paul Snyder. His insi…" at bounding box center [600, 205] width 189 height 64
click at [475, 191] on p "Thanks for joining us for Part 2 of our conversation with Paul Snyder. His insi…" at bounding box center [600, 204] width 189 height 67
drag, startPoint x: 572, startPoint y: 173, endPoint x: 600, endPoint y: 176, distance: 28.2
click at [475, 176] on ins "Thanks for joining us for Part 2 of our conversation with Paul Snyder. His insi…" at bounding box center [600, 205] width 189 height 64
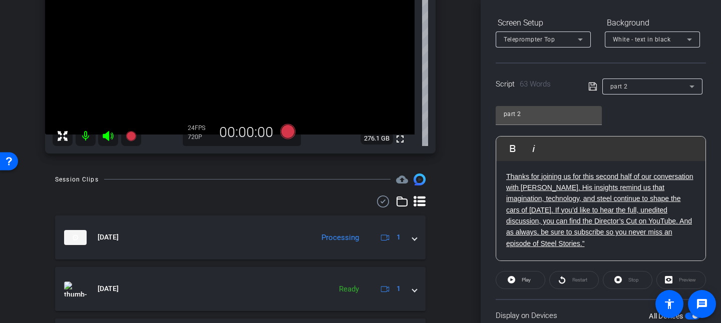
click at [475, 184] on ins "Thanks for joining us for this second half of our conversation with Paul Snyder…" at bounding box center [599, 210] width 187 height 75
click at [475, 215] on div "Restart" at bounding box center [574, 280] width 50 height 18
drag, startPoint x: 589, startPoint y: 85, endPoint x: 584, endPoint y: 119, distance: 34.9
click at [475, 84] on icon at bounding box center [592, 87] width 9 height 12
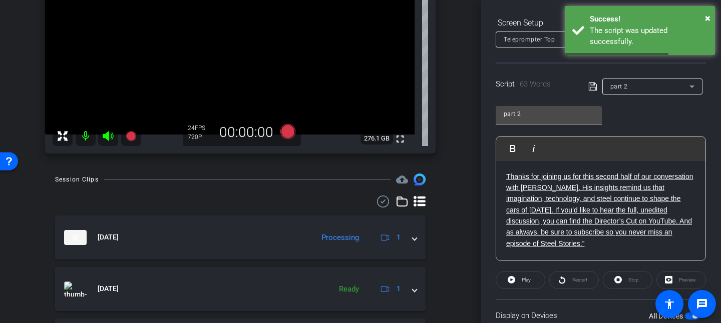
click at [475, 215] on div "Restart" at bounding box center [574, 280] width 50 height 18
click at [475, 215] on span "Play" at bounding box center [525, 280] width 12 height 14
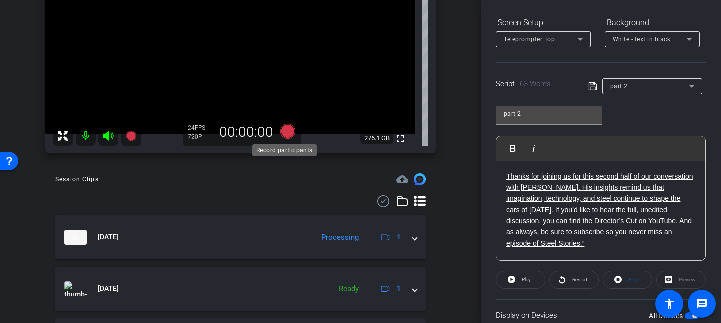
click at [283, 132] on icon at bounding box center [287, 131] width 15 height 15
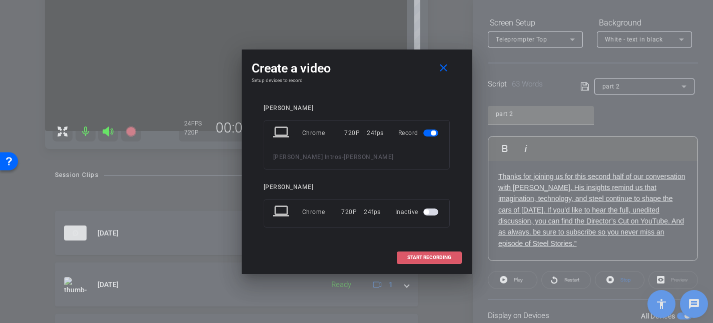
drag, startPoint x: 429, startPoint y: 255, endPoint x: 425, endPoint y: 252, distance: 5.2
click at [425, 215] on button "START RECORDING" at bounding box center [429, 258] width 65 height 13
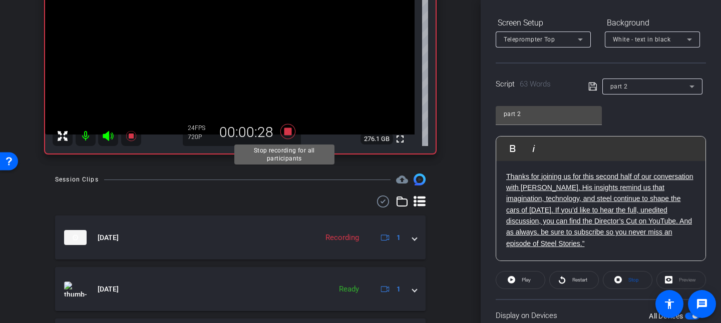
click at [285, 126] on icon at bounding box center [288, 132] width 24 height 18
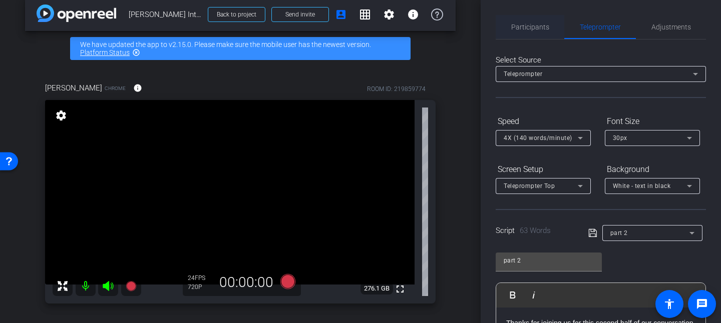
click at [475, 19] on span "Participants" at bounding box center [530, 27] width 38 height 24
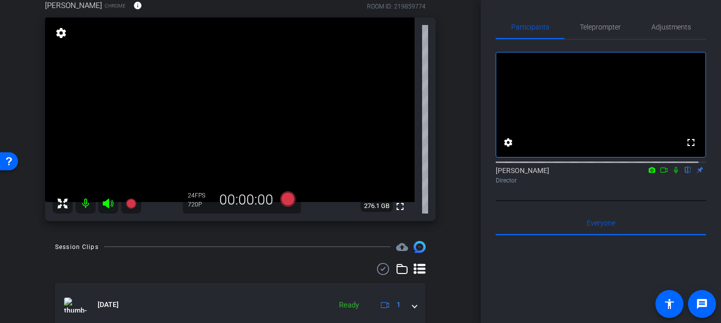
scroll to position [12, 0]
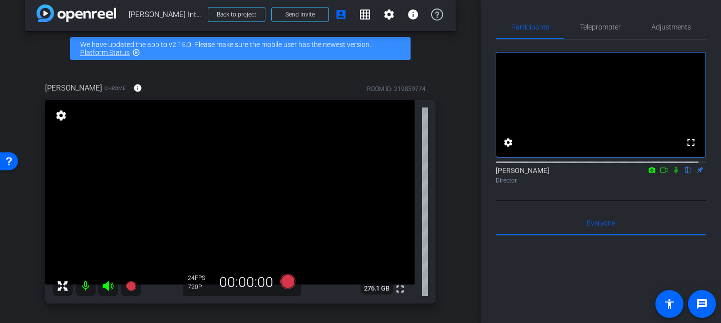
click at [433, 215] on div "David Kirkpatrick Chrome info ROOM ID: 219859774 fullscreen settings 276.1 GB 2…" at bounding box center [240, 190] width 430 height 248
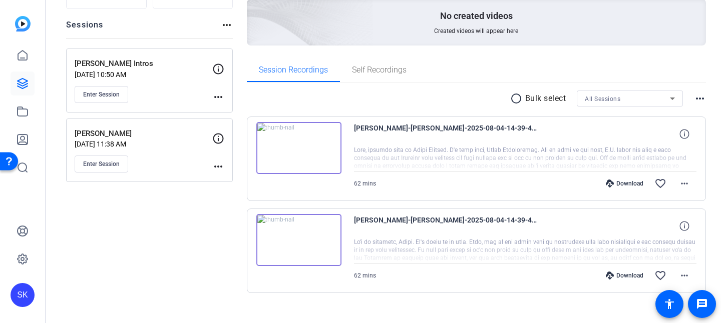
scroll to position [117, 0]
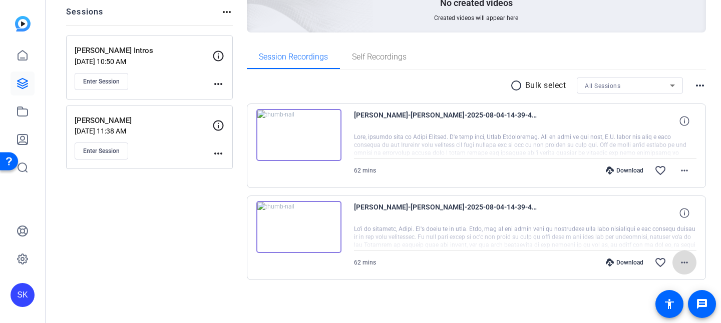
click at [678, 257] on mat-icon "more_horiz" at bounding box center [684, 263] width 12 height 12
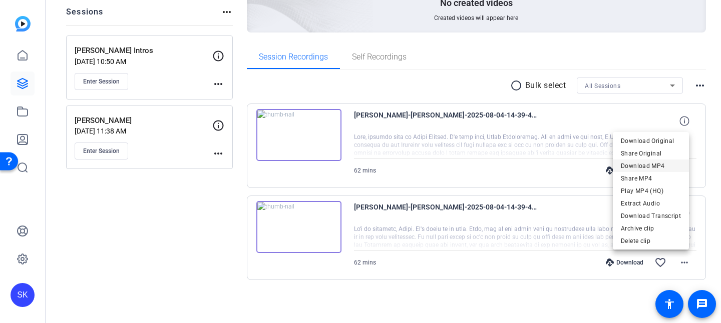
click at [645, 166] on span "Download MP4" at bounding box center [650, 166] width 60 height 12
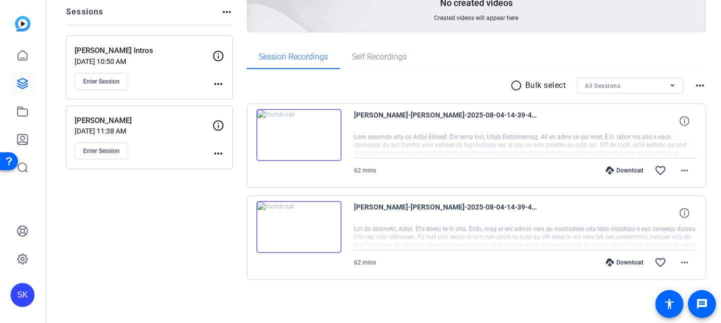
click at [509, 269] on div "Download favorite_border more_horiz" at bounding box center [576, 263] width 240 height 24
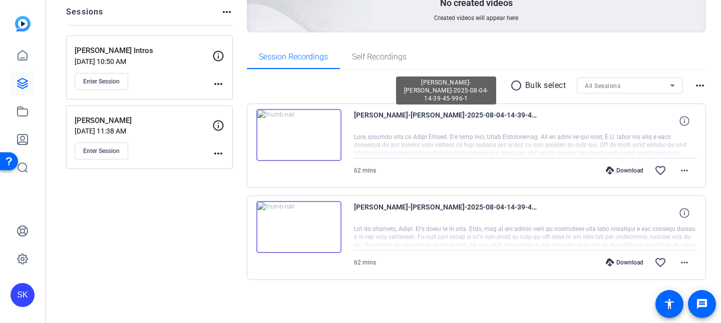
click at [499, 132] on span "[PERSON_NAME]-[PERSON_NAME]-2025-08-04-14-39-45-996-1" at bounding box center [446, 121] width 185 height 24
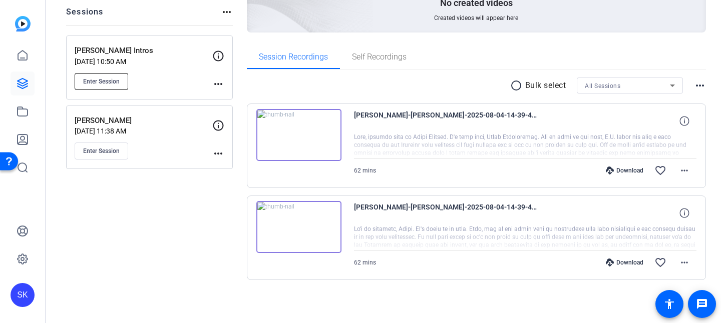
click at [110, 78] on span "Enter Session" at bounding box center [101, 82] width 37 height 8
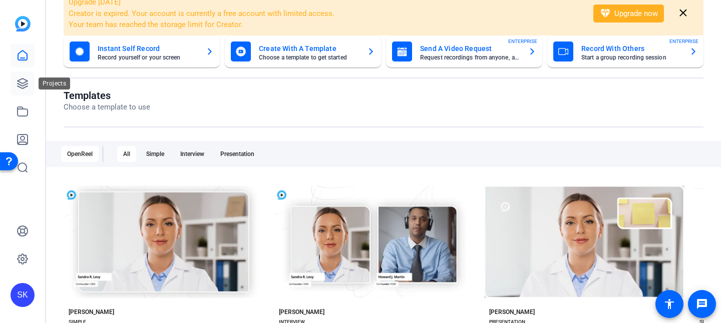
click at [23, 74] on link at bounding box center [23, 84] width 24 height 24
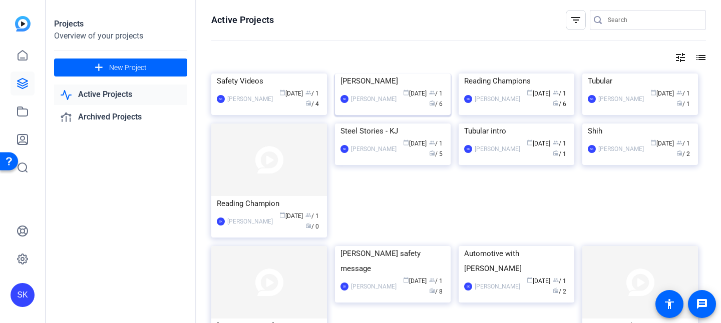
click at [427, 74] on img at bounding box center [393, 74] width 116 height 0
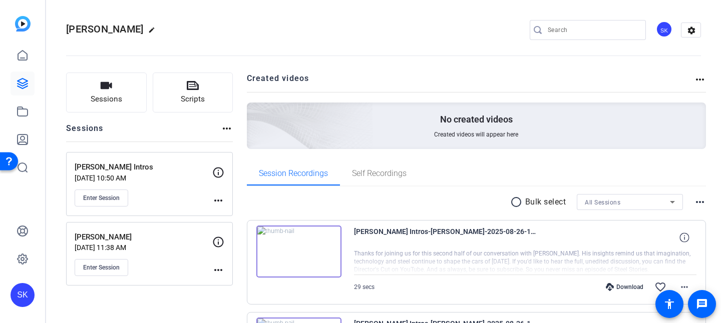
click at [153, 180] on p "[DATE] 10:50 AM" at bounding box center [144, 178] width 138 height 8
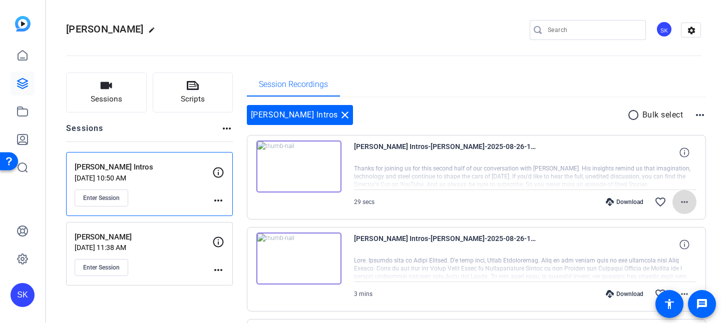
click at [678, 196] on mat-icon "more_horiz" at bounding box center [684, 202] width 12 height 12
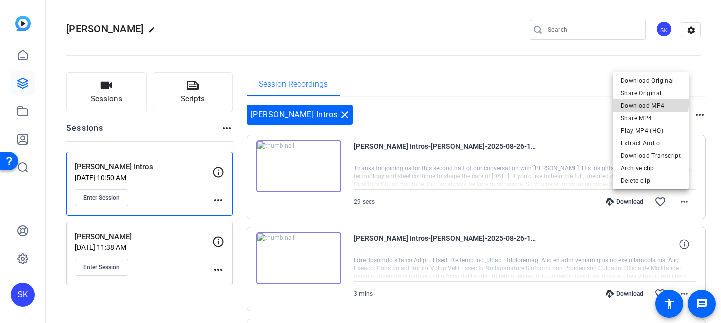
click at [651, 102] on span "Download MP4" at bounding box center [650, 106] width 60 height 12
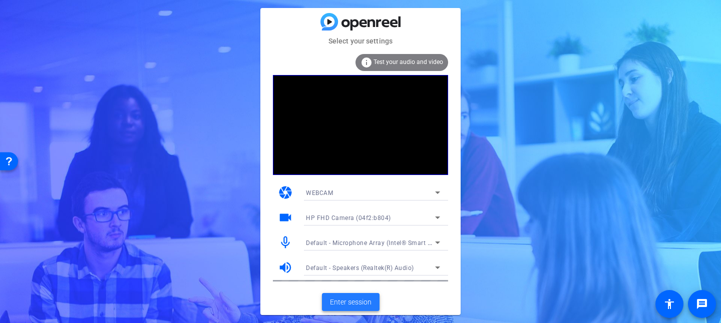
click at [363, 296] on span at bounding box center [351, 302] width 58 height 24
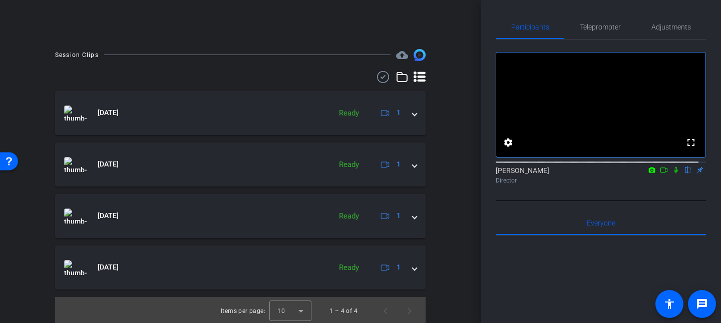
scroll to position [252, 0]
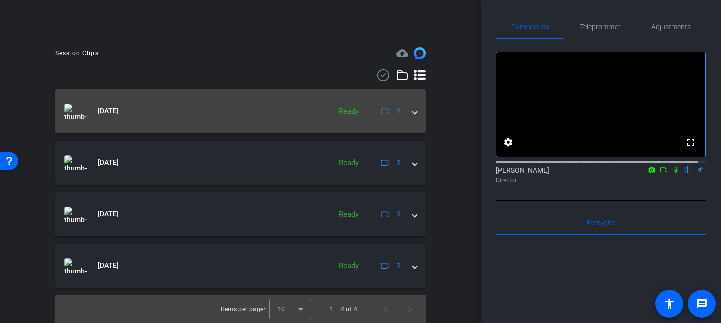
click at [412, 113] on span at bounding box center [414, 111] width 4 height 11
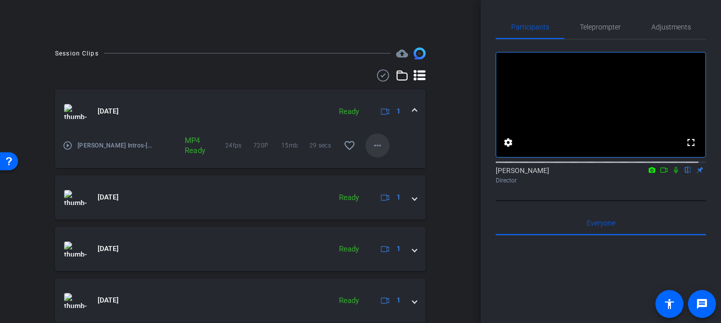
click at [372, 144] on mat-icon "more_horiz" at bounding box center [377, 146] width 12 height 12
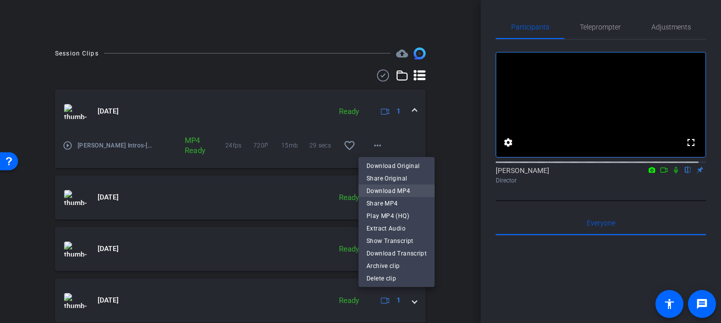
click at [377, 186] on span "Download MP4" at bounding box center [396, 191] width 60 height 12
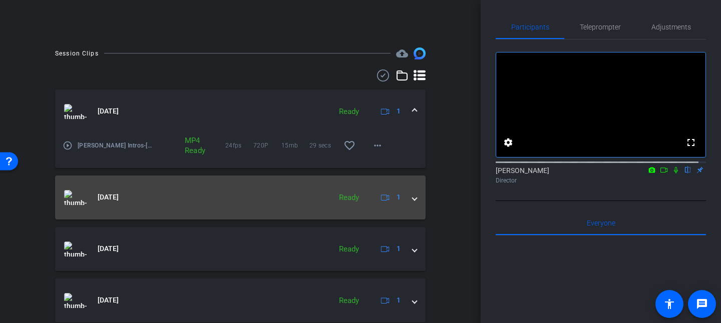
click at [412, 195] on span at bounding box center [414, 197] width 4 height 11
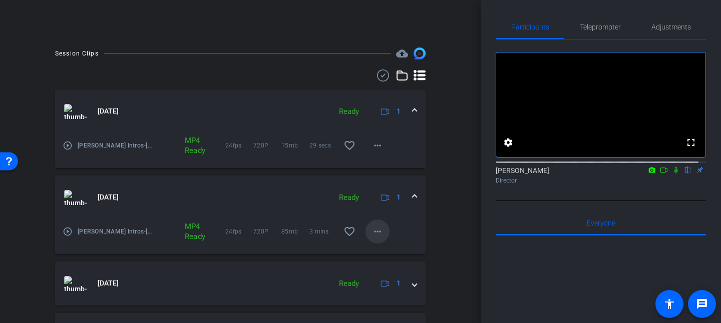
click at [374, 228] on mat-icon "more_horiz" at bounding box center [377, 232] width 12 height 12
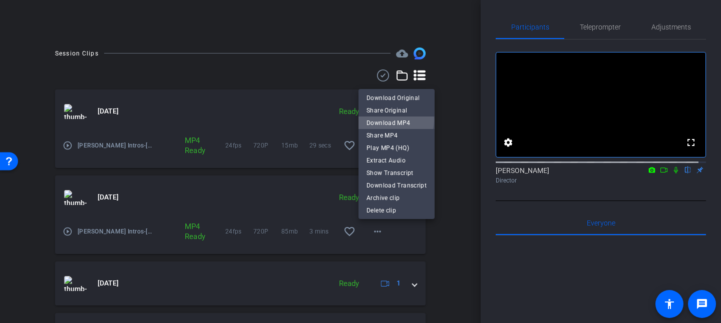
click at [392, 120] on span "Download MP4" at bounding box center [396, 123] width 60 height 12
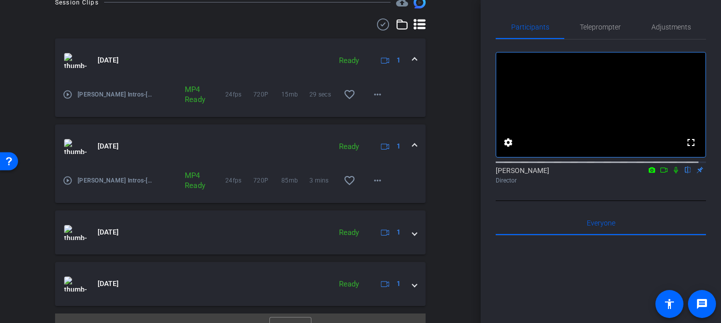
scroll to position [321, 0]
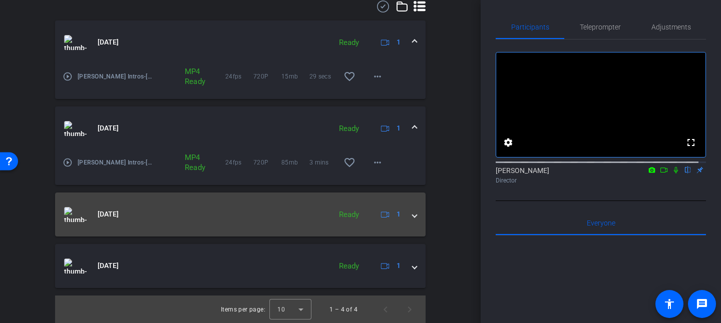
click at [412, 212] on span at bounding box center [414, 214] width 4 height 11
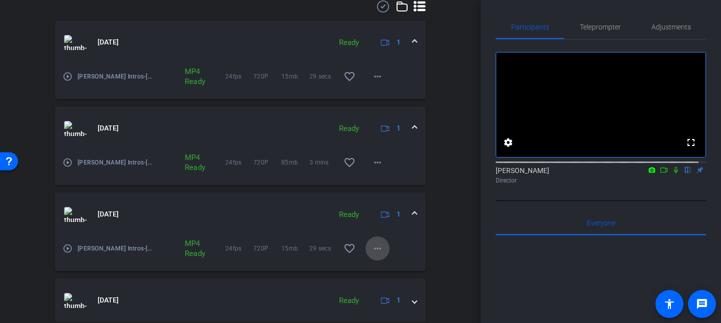
click at [375, 243] on mat-icon "more_horiz" at bounding box center [377, 249] width 12 height 12
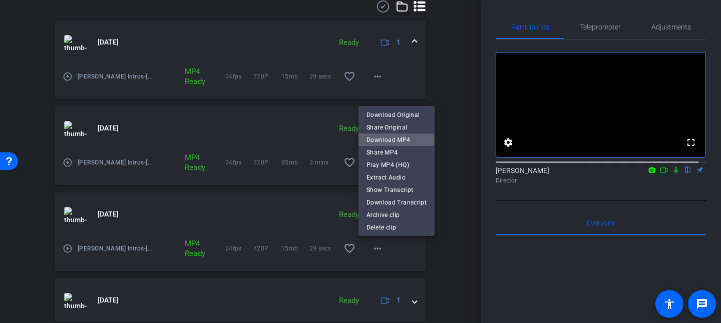
click at [393, 141] on span "Download MP4" at bounding box center [396, 140] width 60 height 12
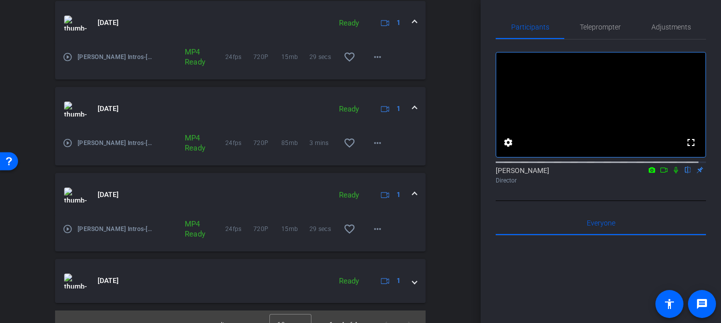
scroll to position [356, 0]
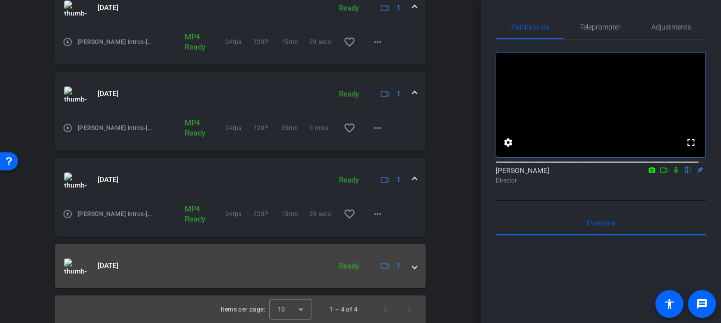
click at [412, 264] on mat-expansion-panel-header "[DATE] Ready 1" at bounding box center [240, 266] width 370 height 44
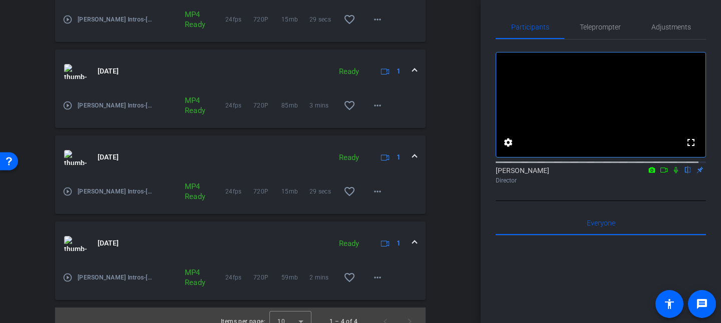
scroll to position [390, 0]
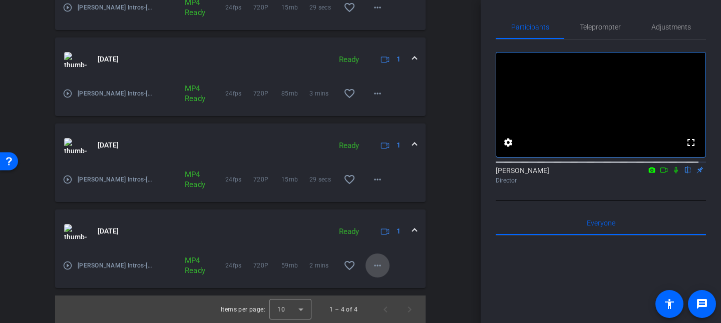
click at [377, 266] on span at bounding box center [377, 266] width 24 height 24
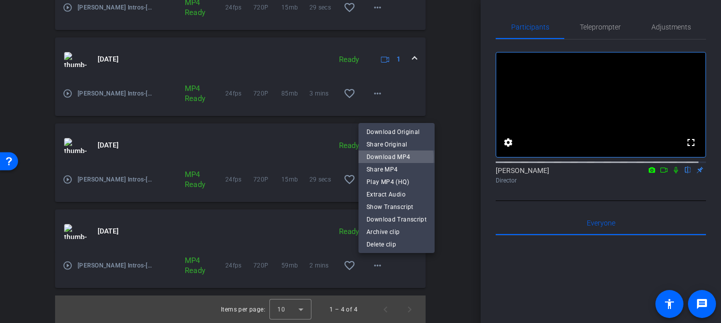
click at [389, 158] on span "Download MP4" at bounding box center [396, 157] width 60 height 12
